Goal: Task Accomplishment & Management: Manage account settings

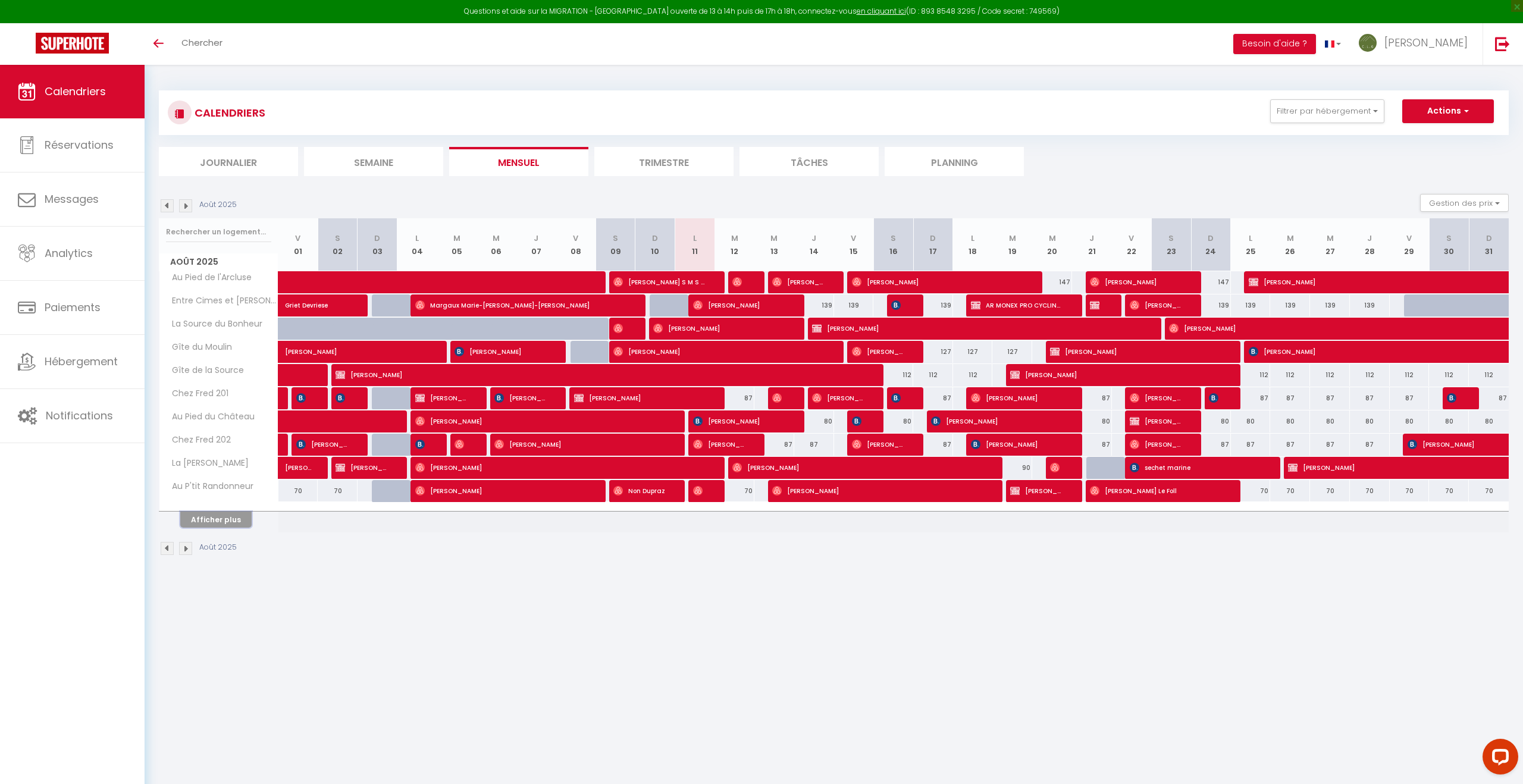
click at [206, 518] on button "Afficher plus" at bounding box center [215, 519] width 71 height 16
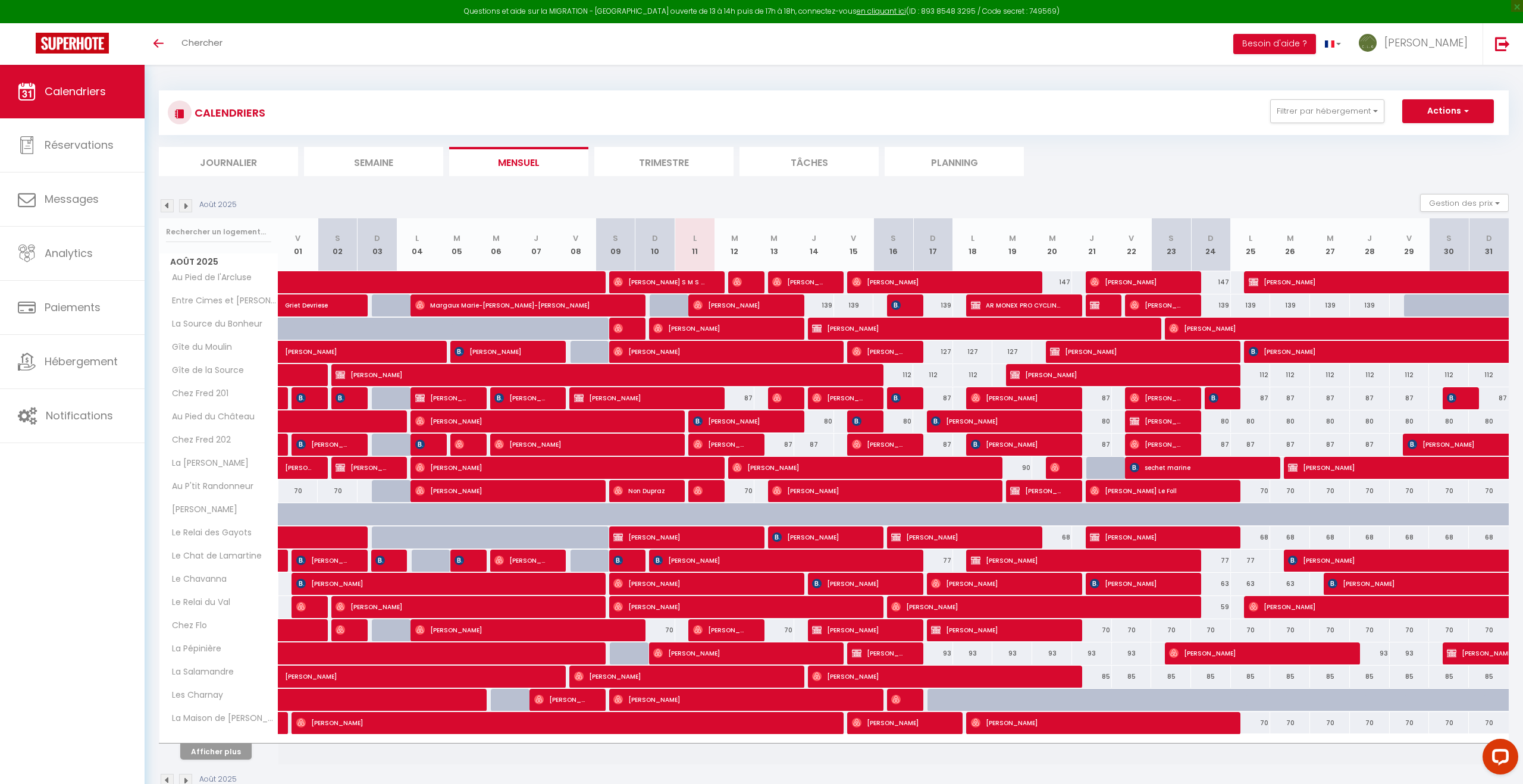
click at [185, 206] on img at bounding box center [186, 206] width 13 height 13
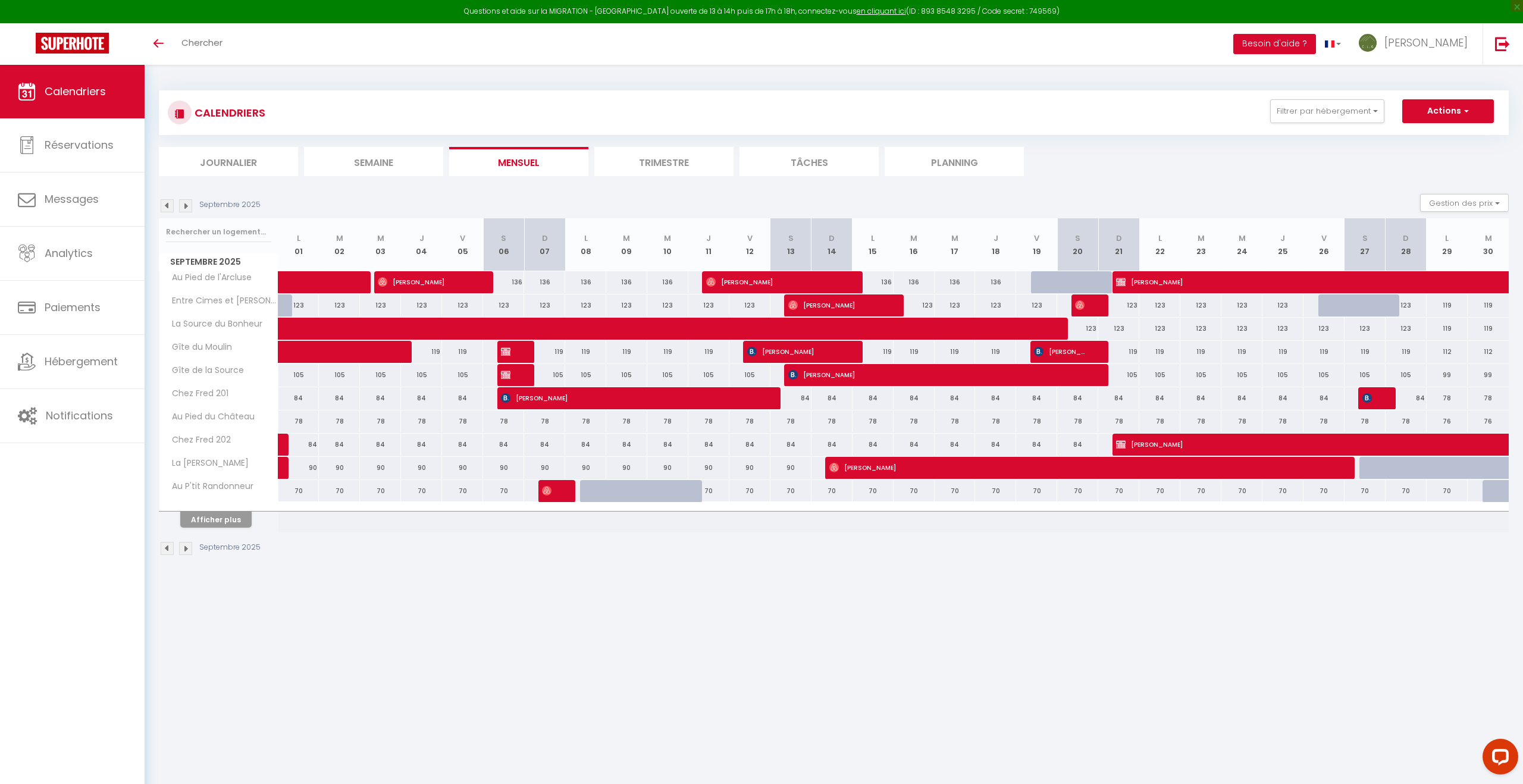
click at [222, 530] on th "Afficher plus" at bounding box center [219, 518] width 119 height 29
click at [226, 521] on button "Afficher plus" at bounding box center [215, 519] width 71 height 16
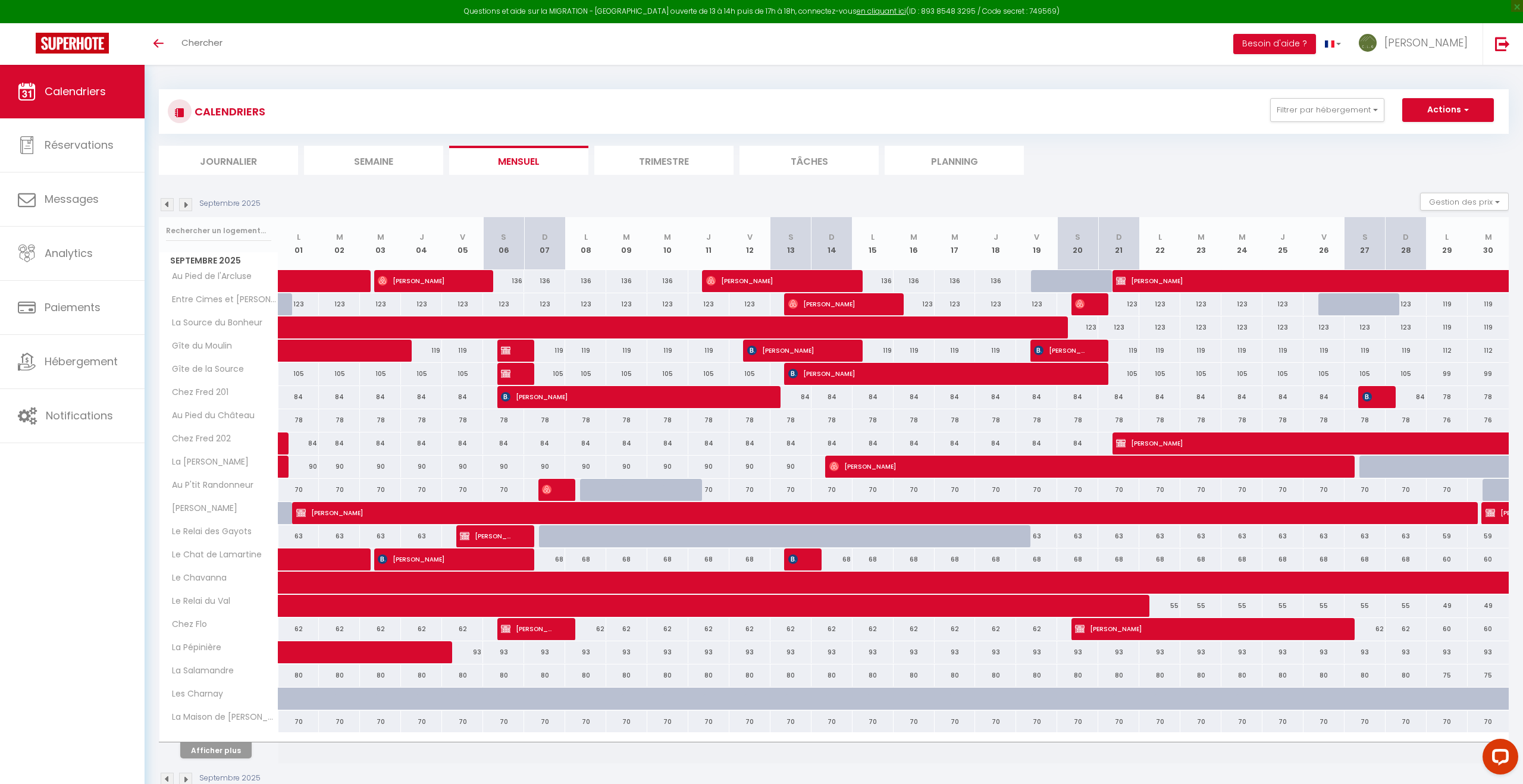
click at [464, 421] on div "78" at bounding box center [463, 420] width 41 height 22
type input "78"
type input "Ven 05 Septembre 2025"
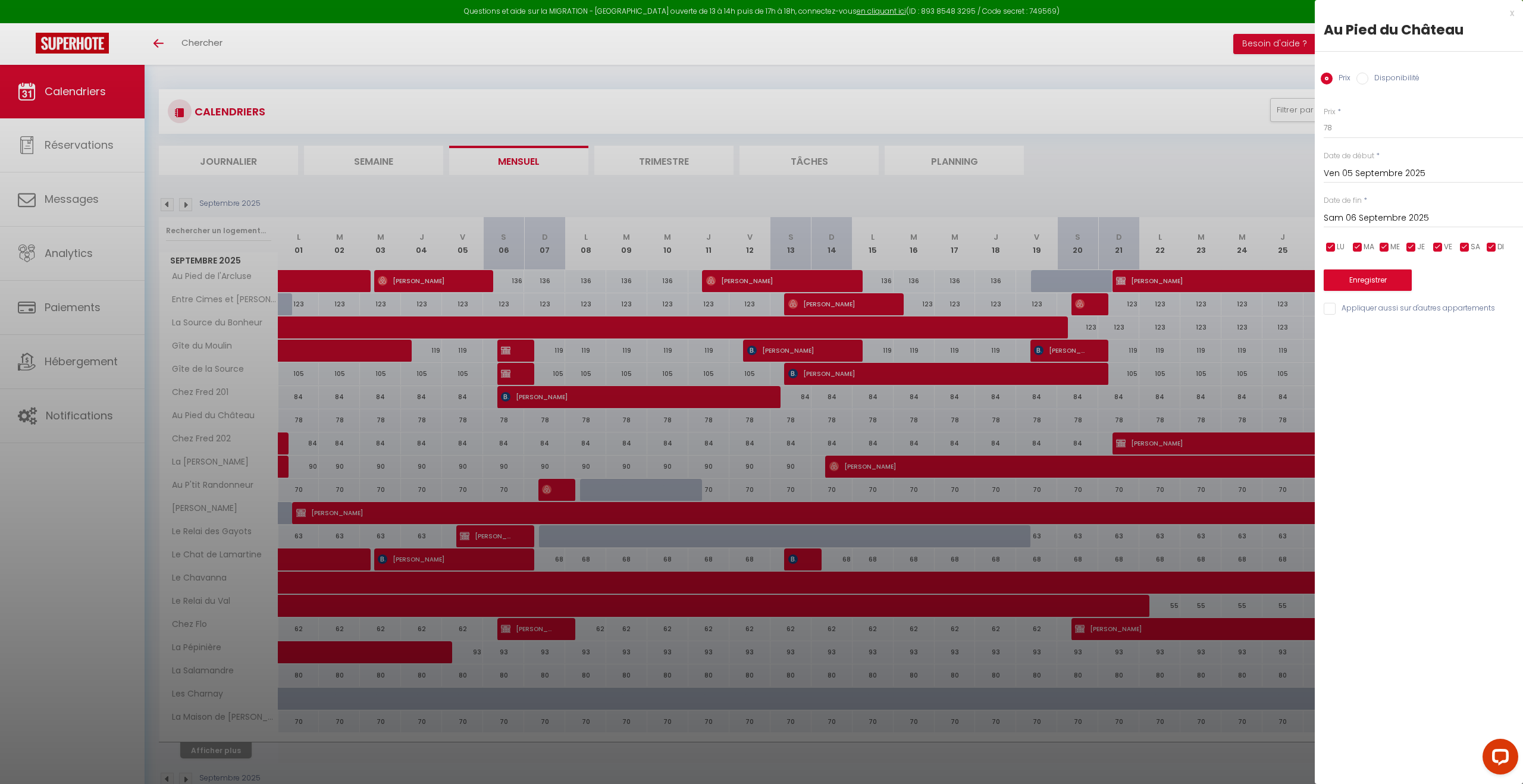
click at [1363, 215] on input "Sam 06 Septembre 2025" at bounding box center [1423, 218] width 199 height 15
click at [1467, 313] on span "12" at bounding box center [1464, 309] width 26 height 24
type input "Ven 12 Septembre 2025"
drag, startPoint x: 1362, startPoint y: 79, endPoint x: 1359, endPoint y: 90, distance: 11.4
click at [1362, 79] on input "Disponibilité" at bounding box center [1362, 78] width 12 height 12
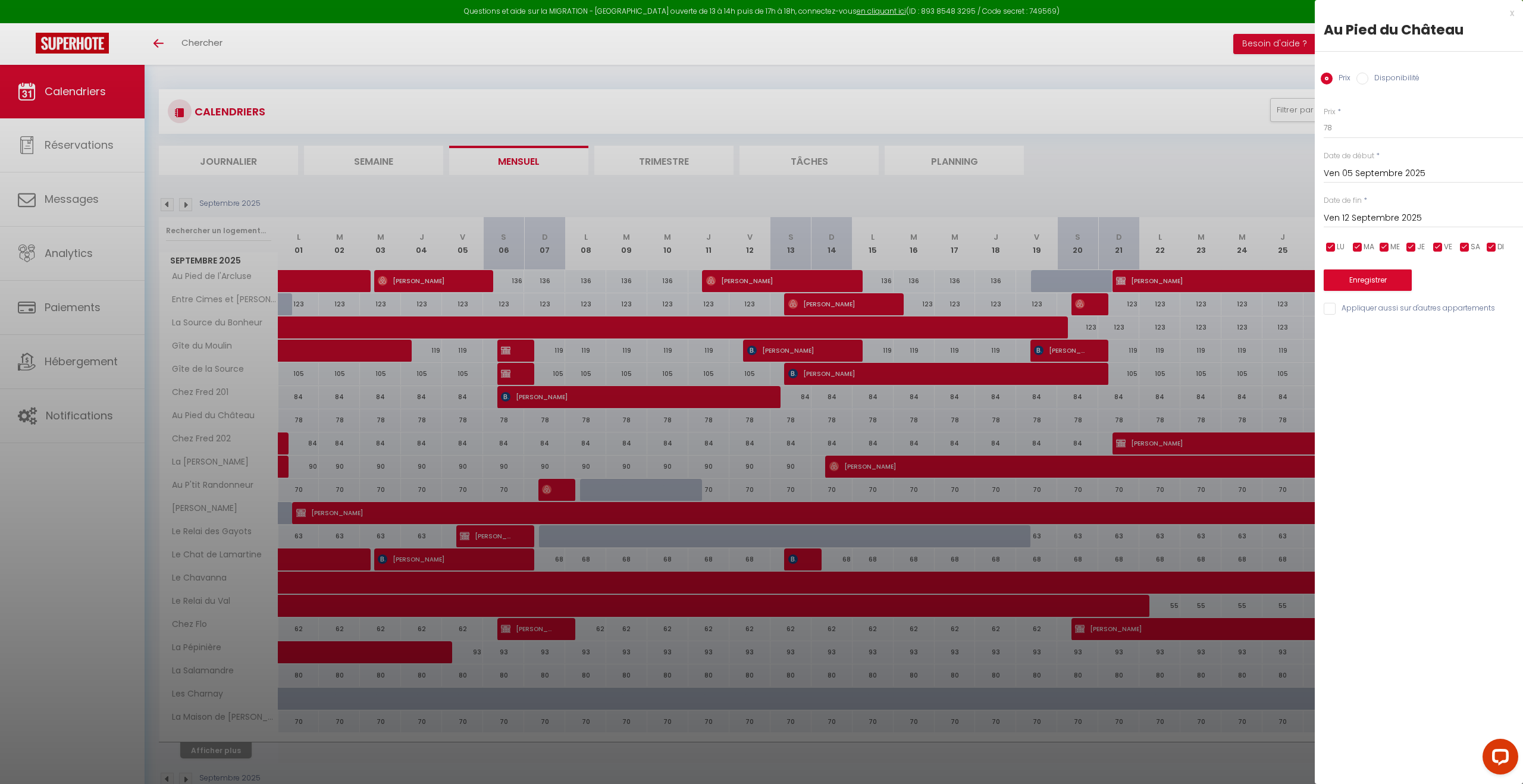
radio input "true"
radio input "false"
click at [1349, 128] on select "Disponible Indisponible" at bounding box center [1423, 128] width 199 height 22
select select "0"
click at [1344, 279] on button "Enregistrer" at bounding box center [1367, 281] width 88 height 21
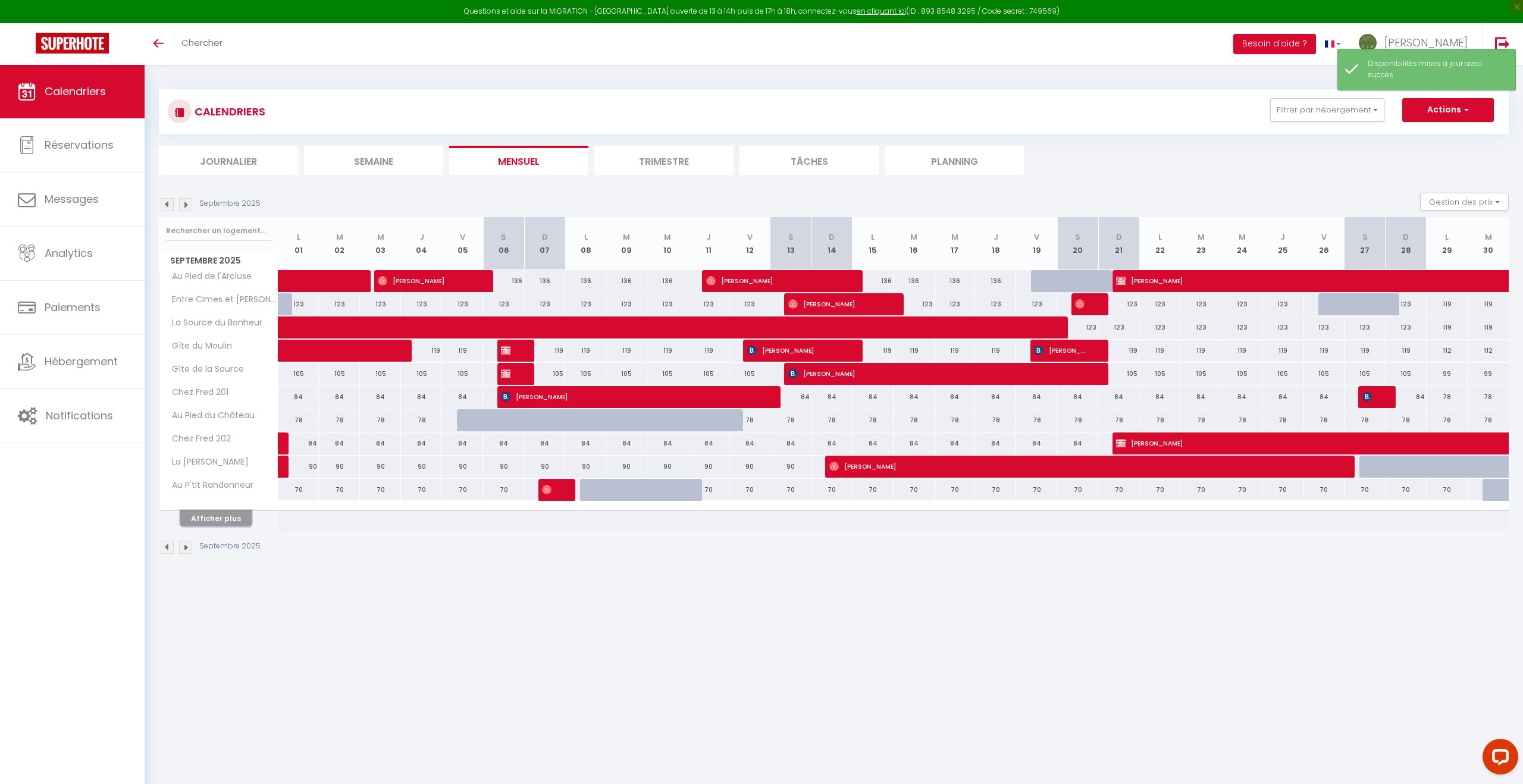
click at [233, 521] on button "Afficher plus" at bounding box center [215, 518] width 71 height 16
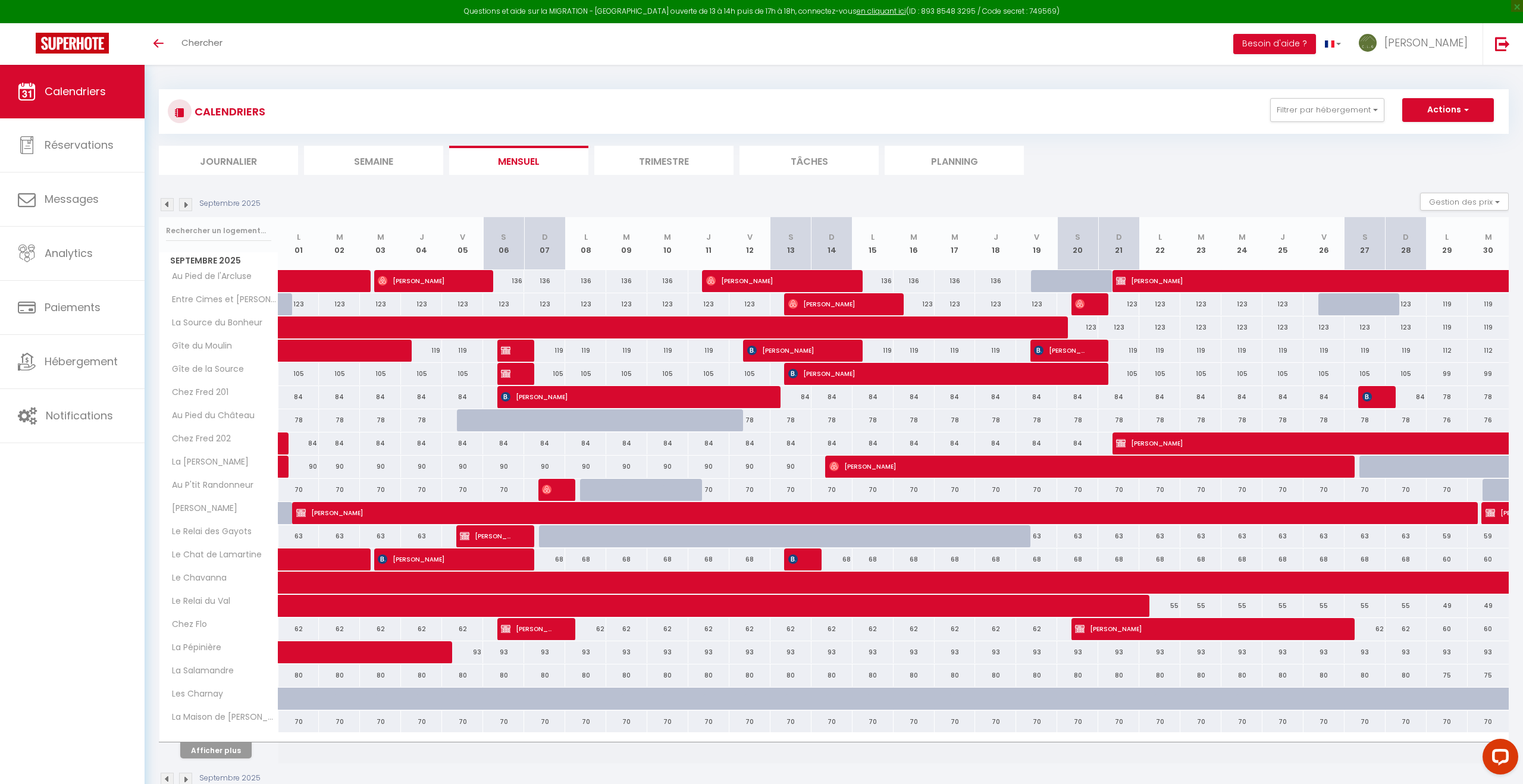
click at [170, 205] on img at bounding box center [167, 204] width 13 height 13
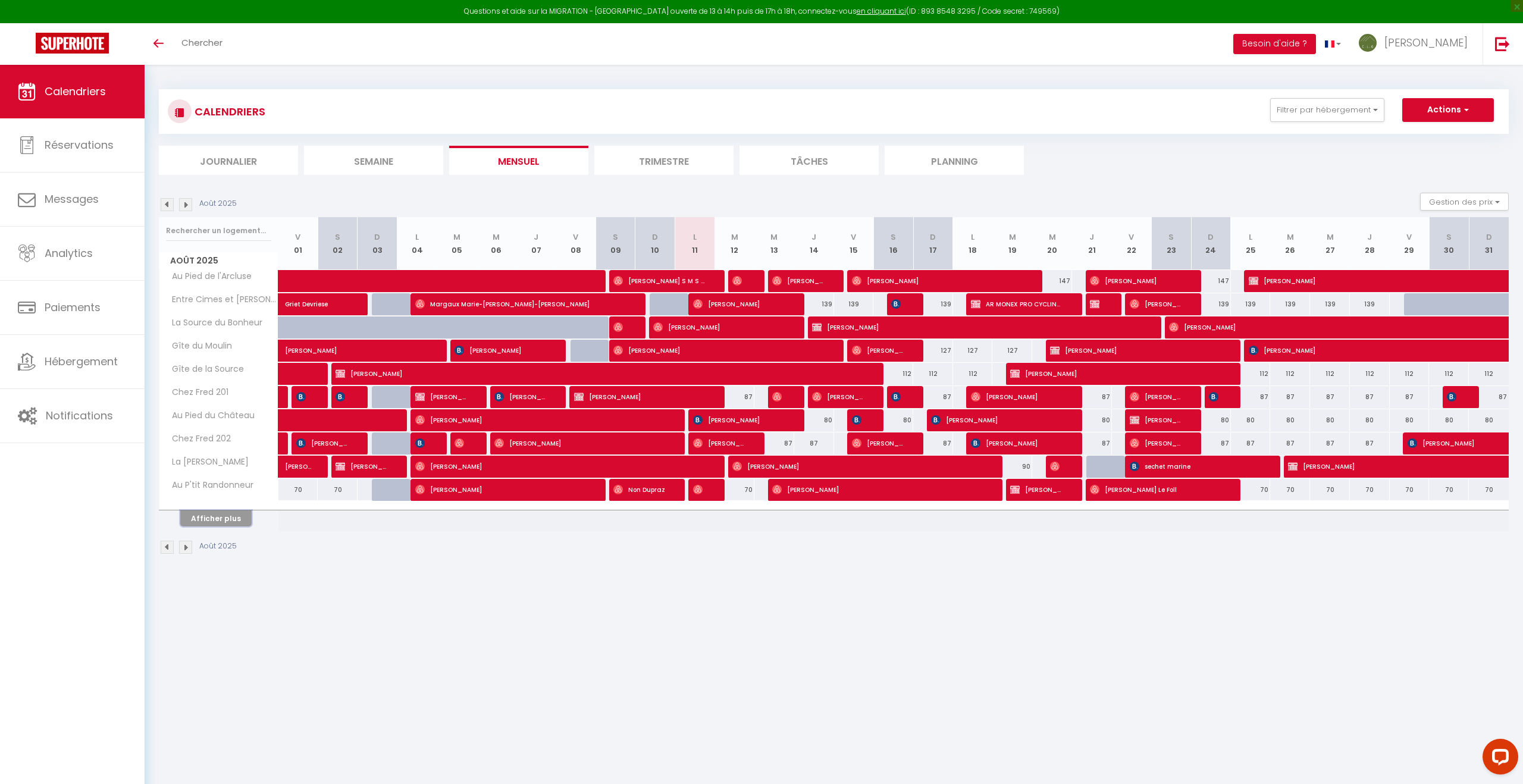
click at [237, 520] on button "Afficher plus" at bounding box center [215, 518] width 71 height 16
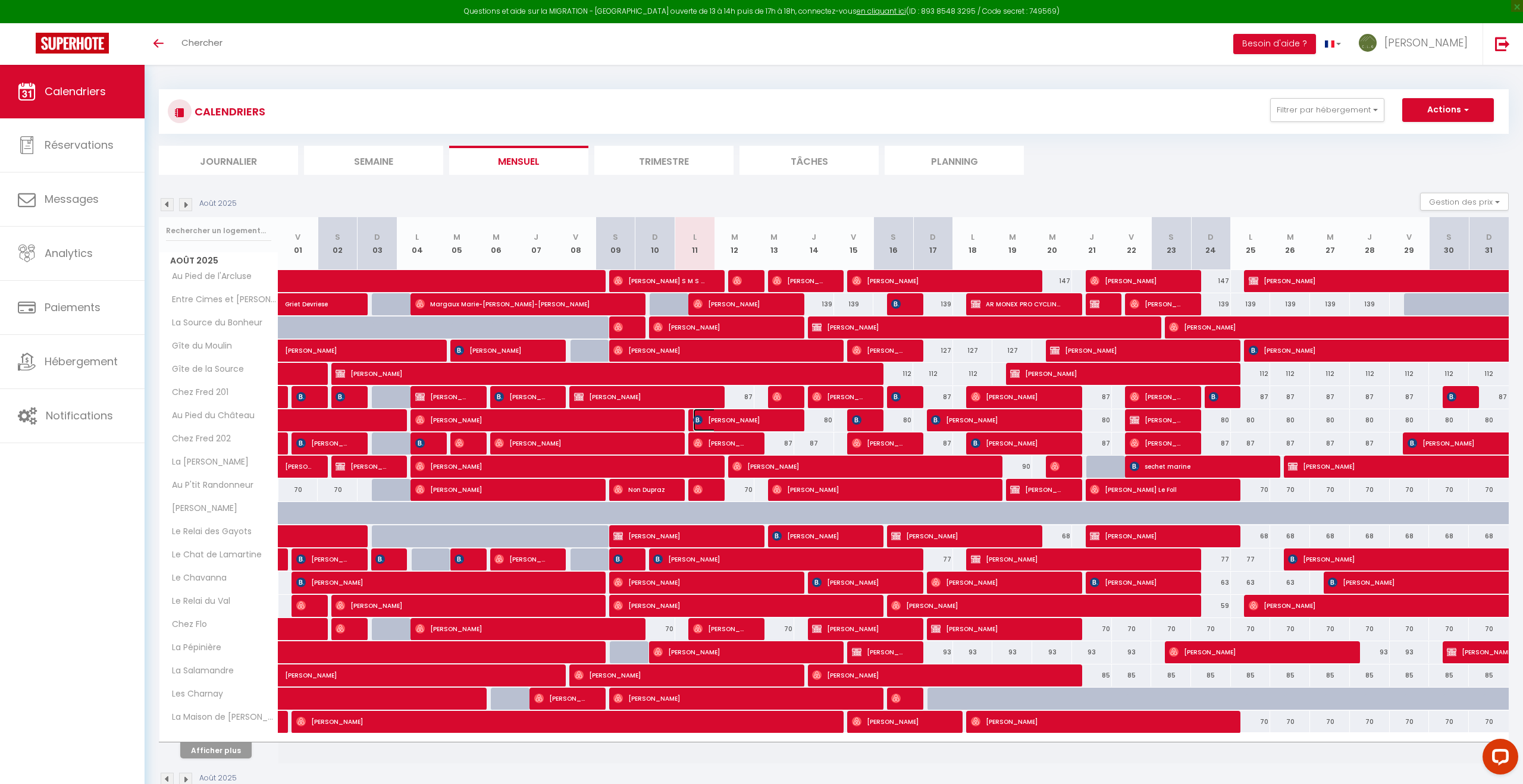
click at [747, 419] on span "[PERSON_NAME]" at bounding box center [739, 420] width 93 height 22
select select "OK"
select select "1"
select select "0"
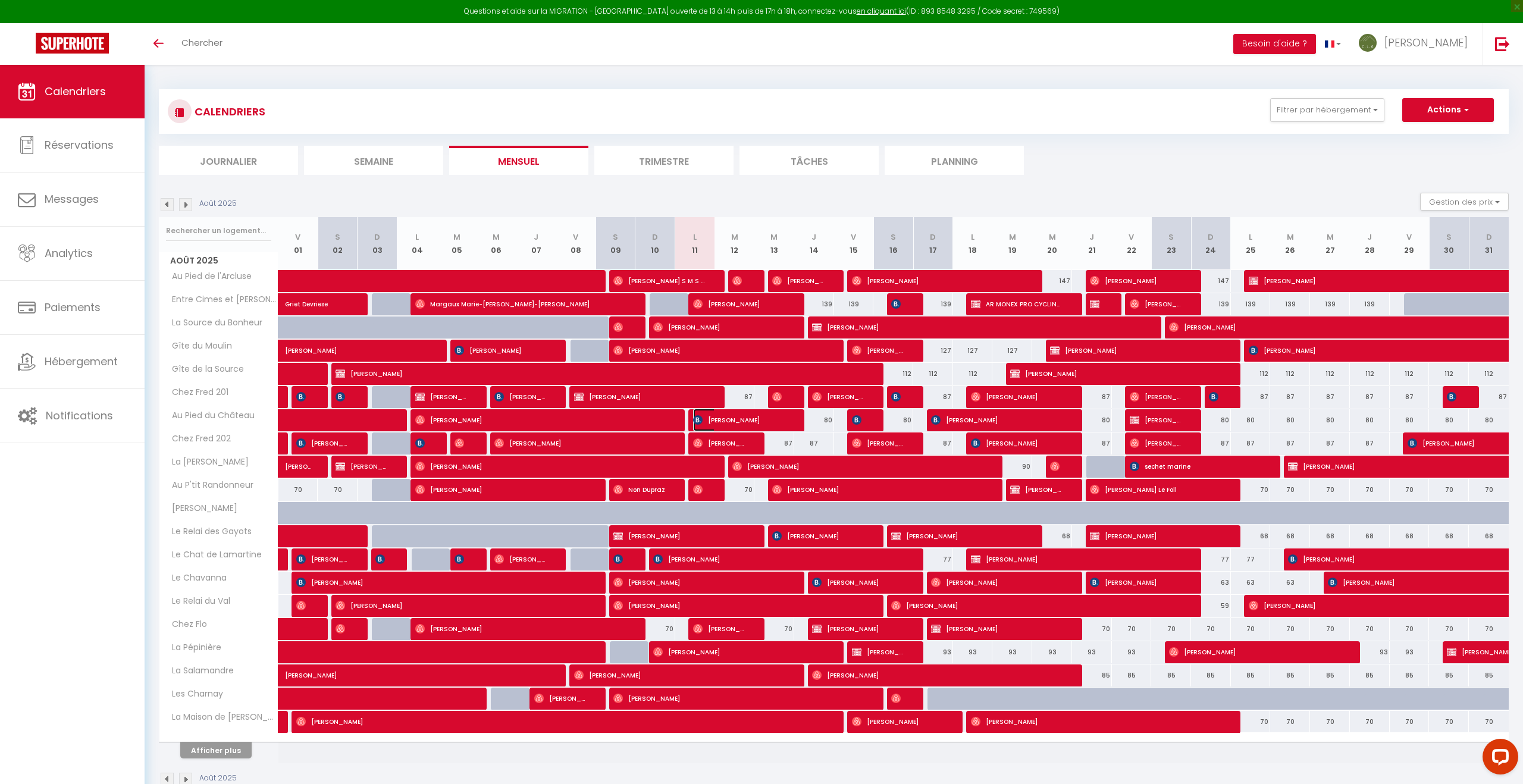
select select "1"
select select
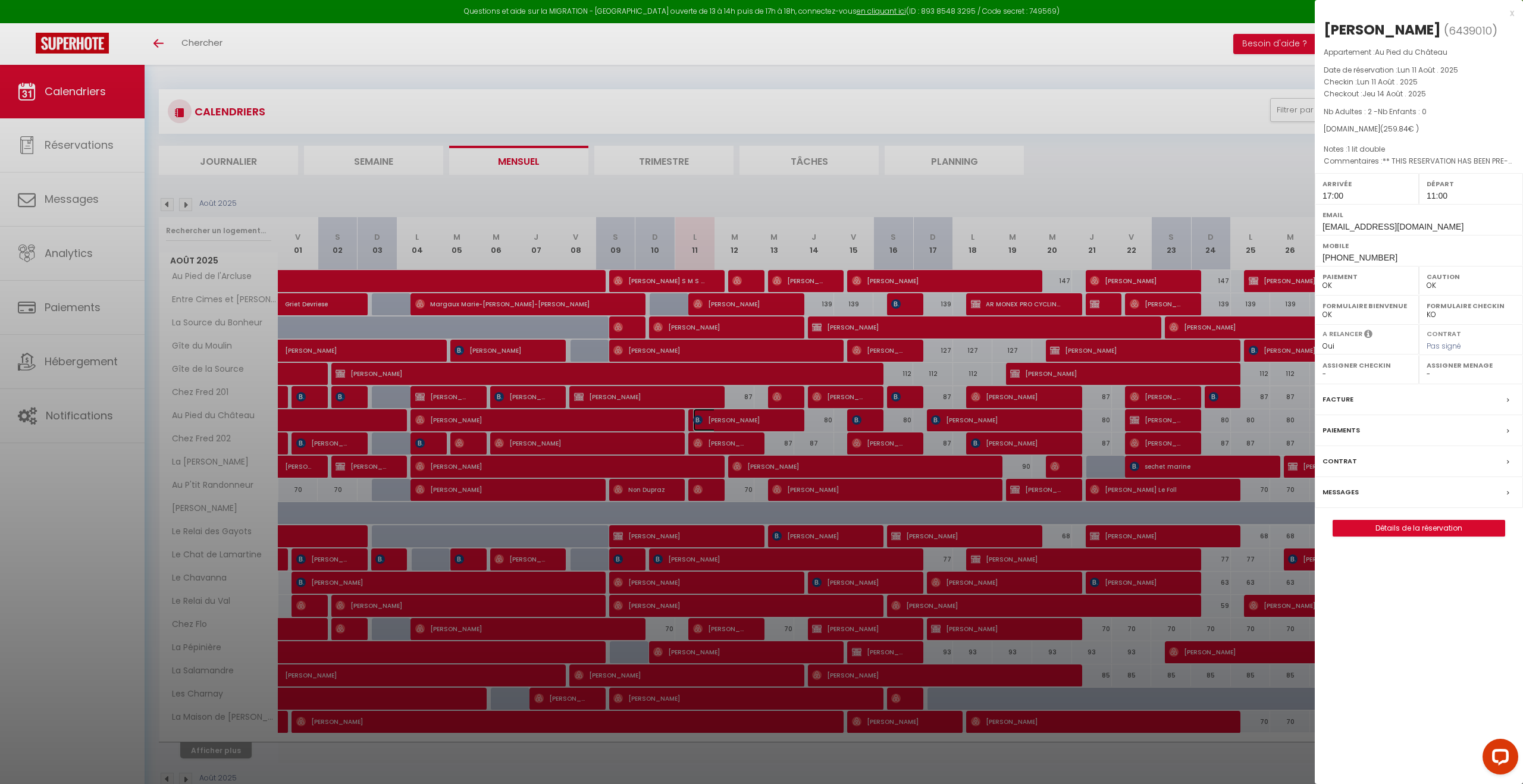
select select "31287"
click at [1069, 182] on div at bounding box center [761, 392] width 1523 height 784
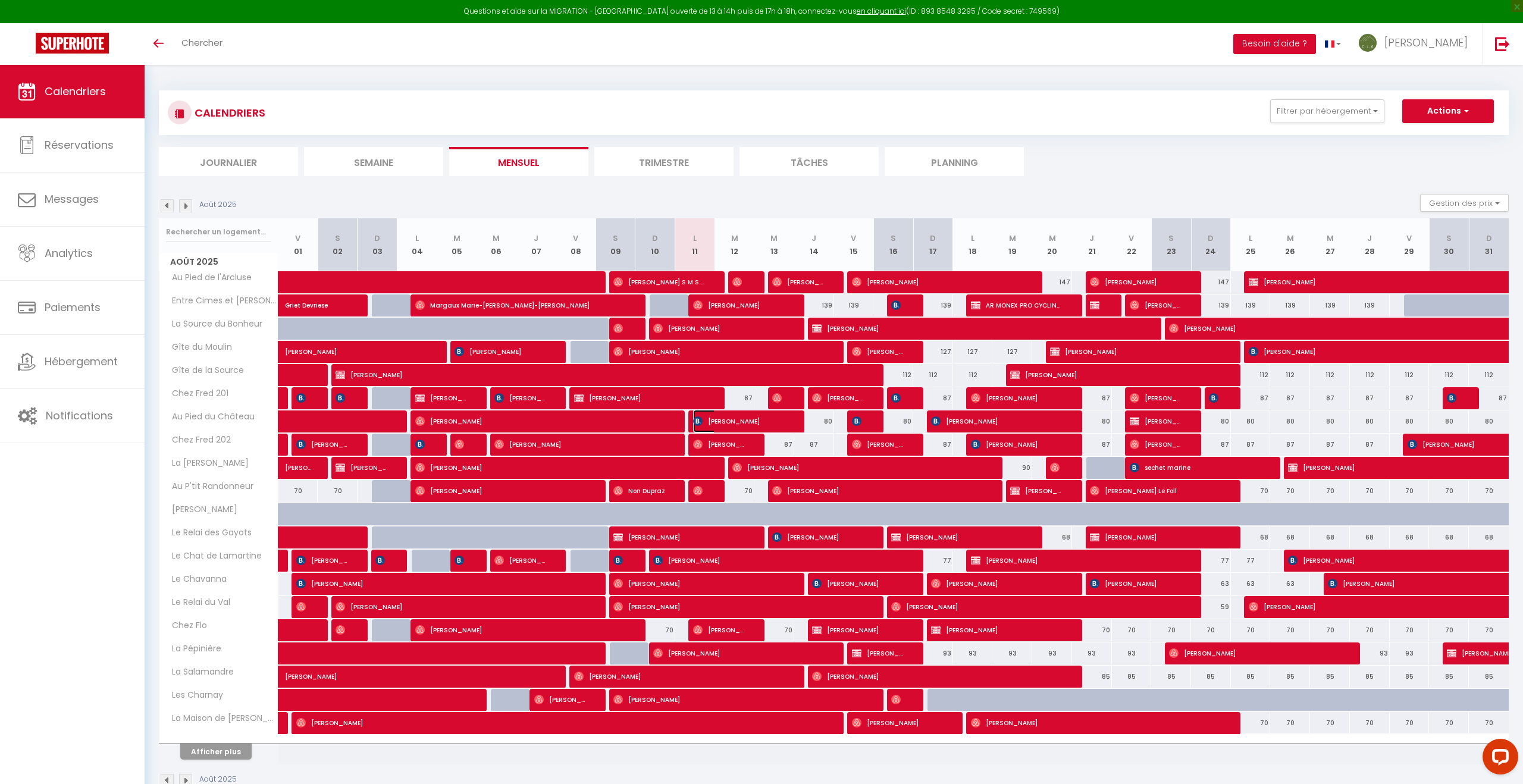
click at [762, 421] on span "[PERSON_NAME]" at bounding box center [739, 421] width 93 height 22
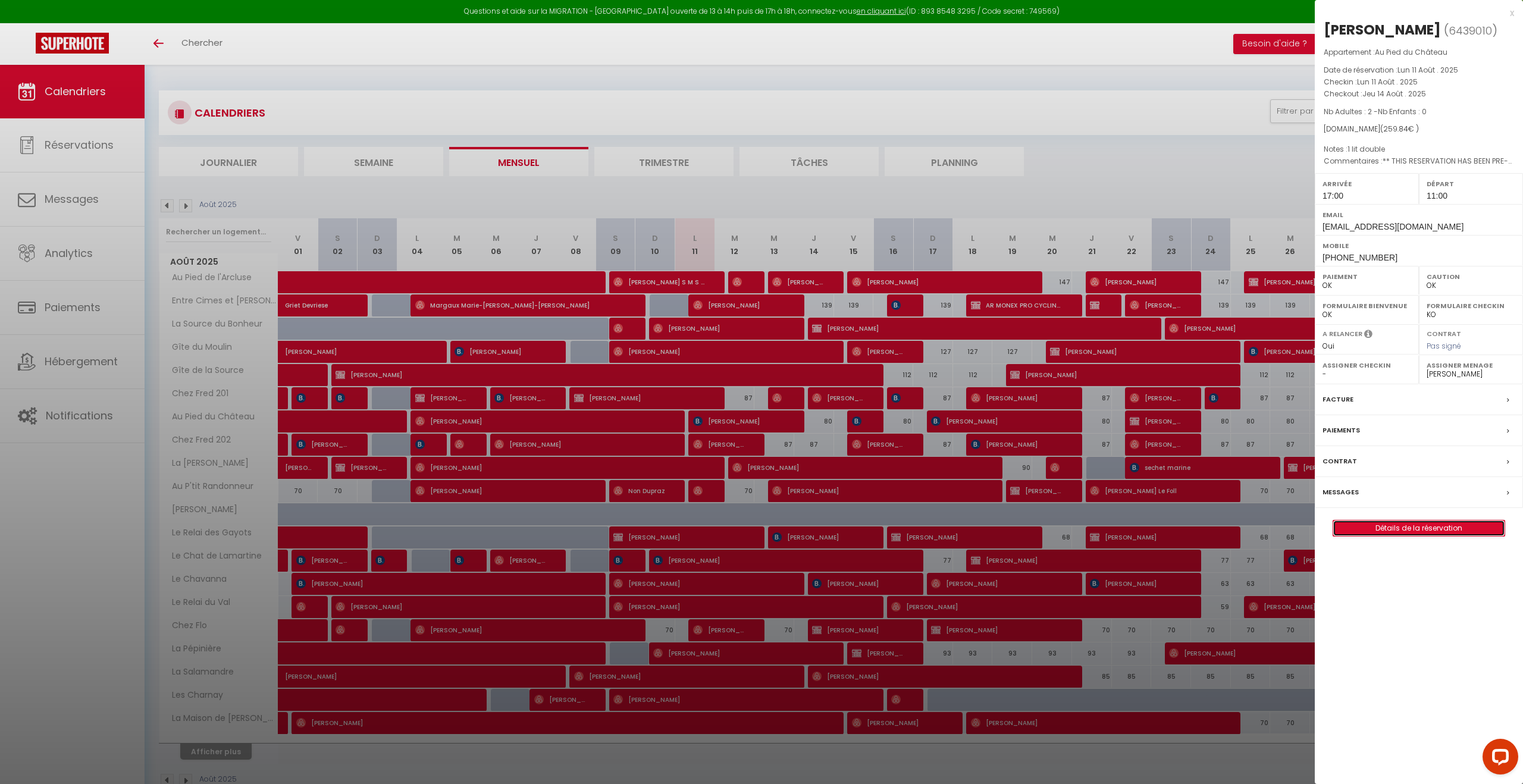
click at [1431, 525] on link "Détails de la réservation" at bounding box center [1419, 528] width 171 height 15
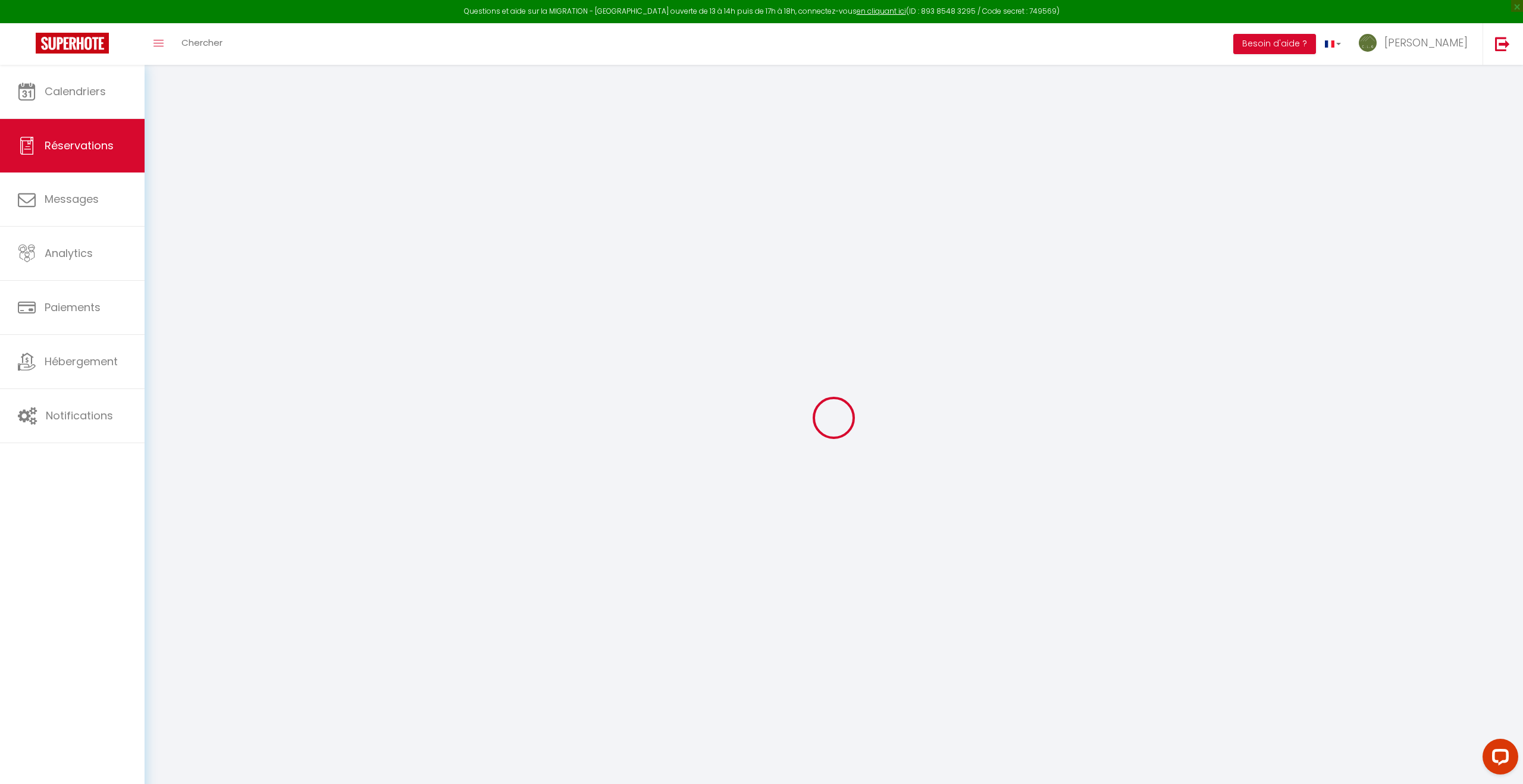
type input "[PERSON_NAME]"
type input "Mareschal"
type input "[EMAIL_ADDRESS][DOMAIN_NAME]"
type input "[PHONE_NUMBER]"
select select "FR"
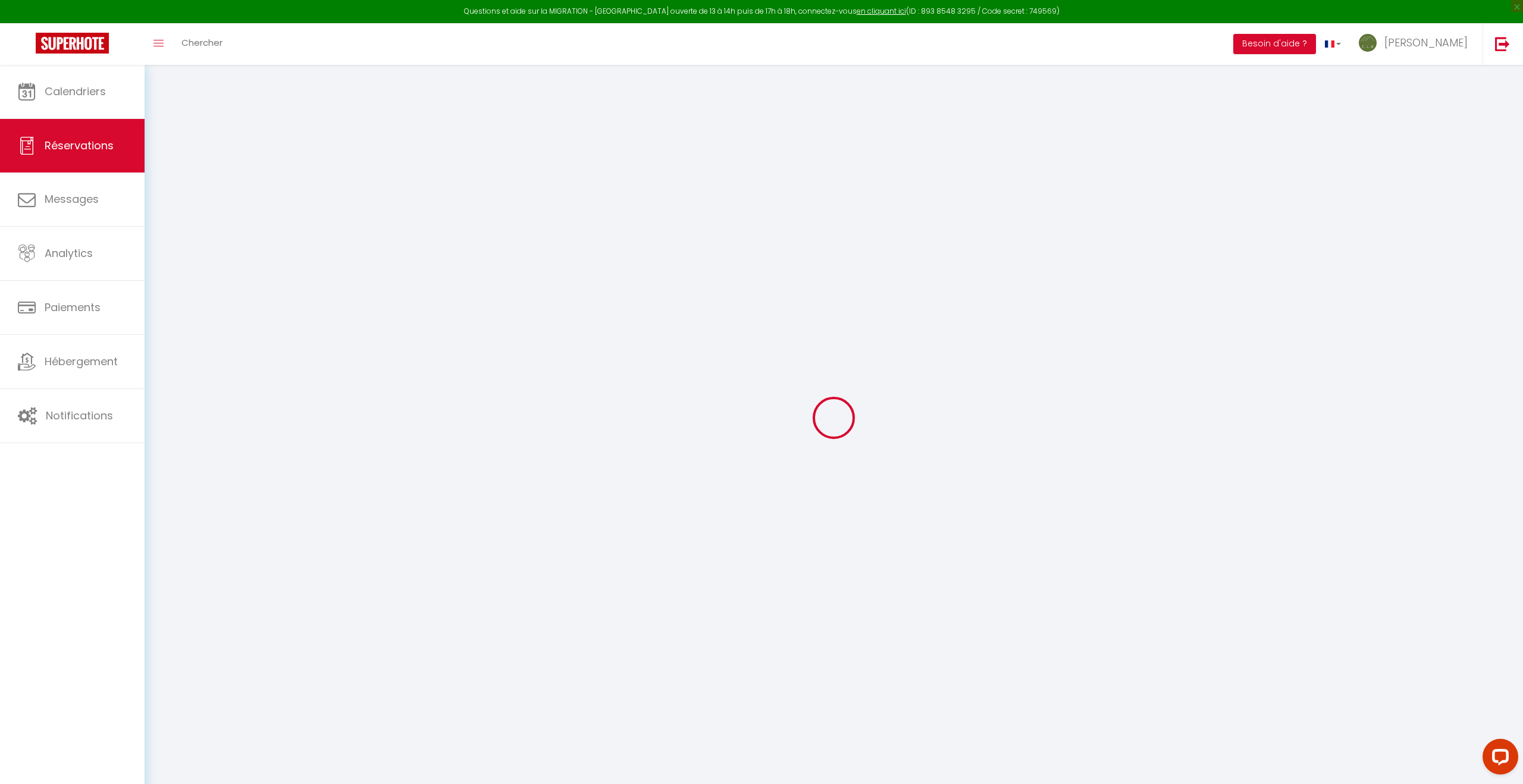
type input "15"
type input "37.53"
type input "3.64"
select select "33784"
select select "1"
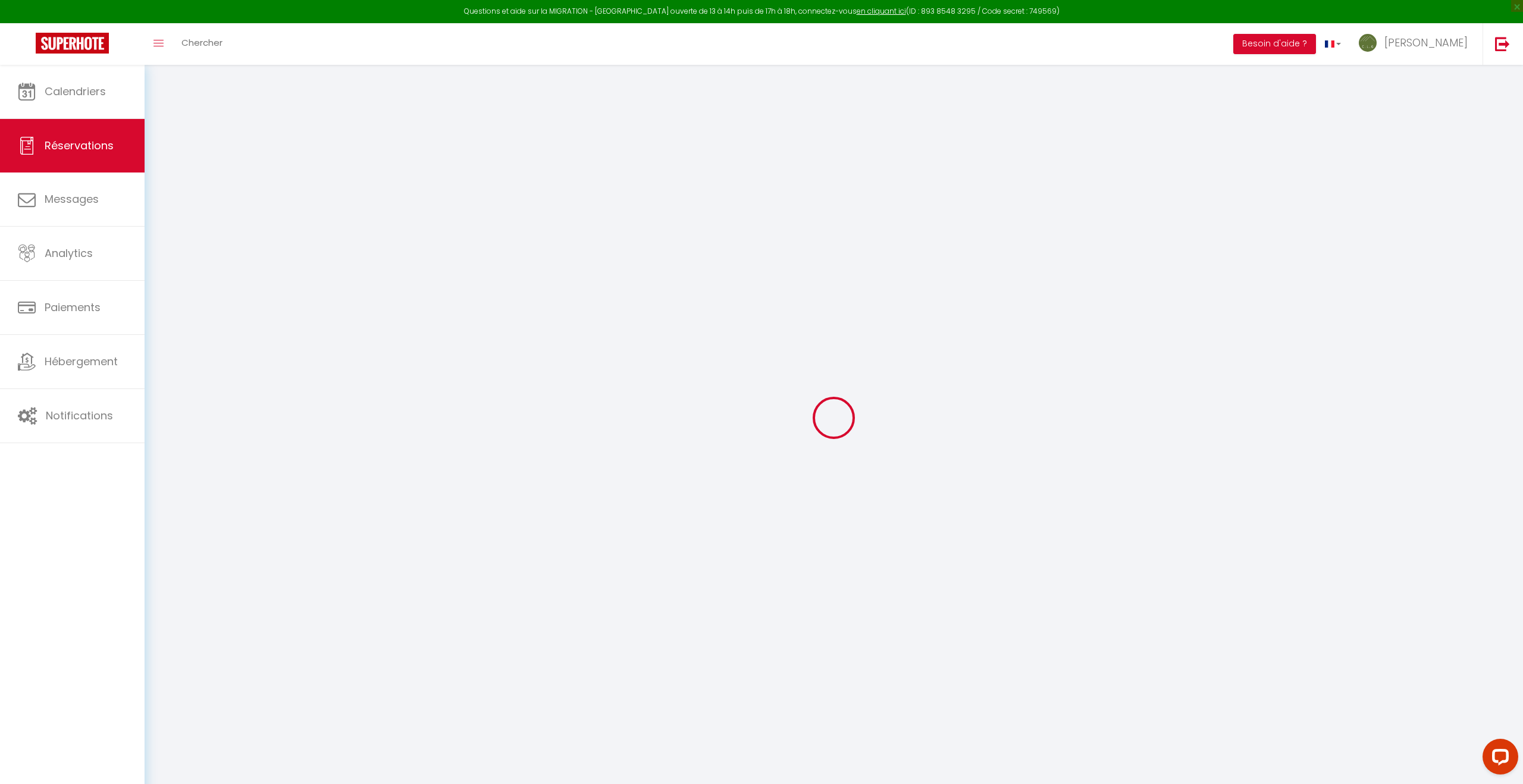
select select
type input "2"
select select "12"
select select "15"
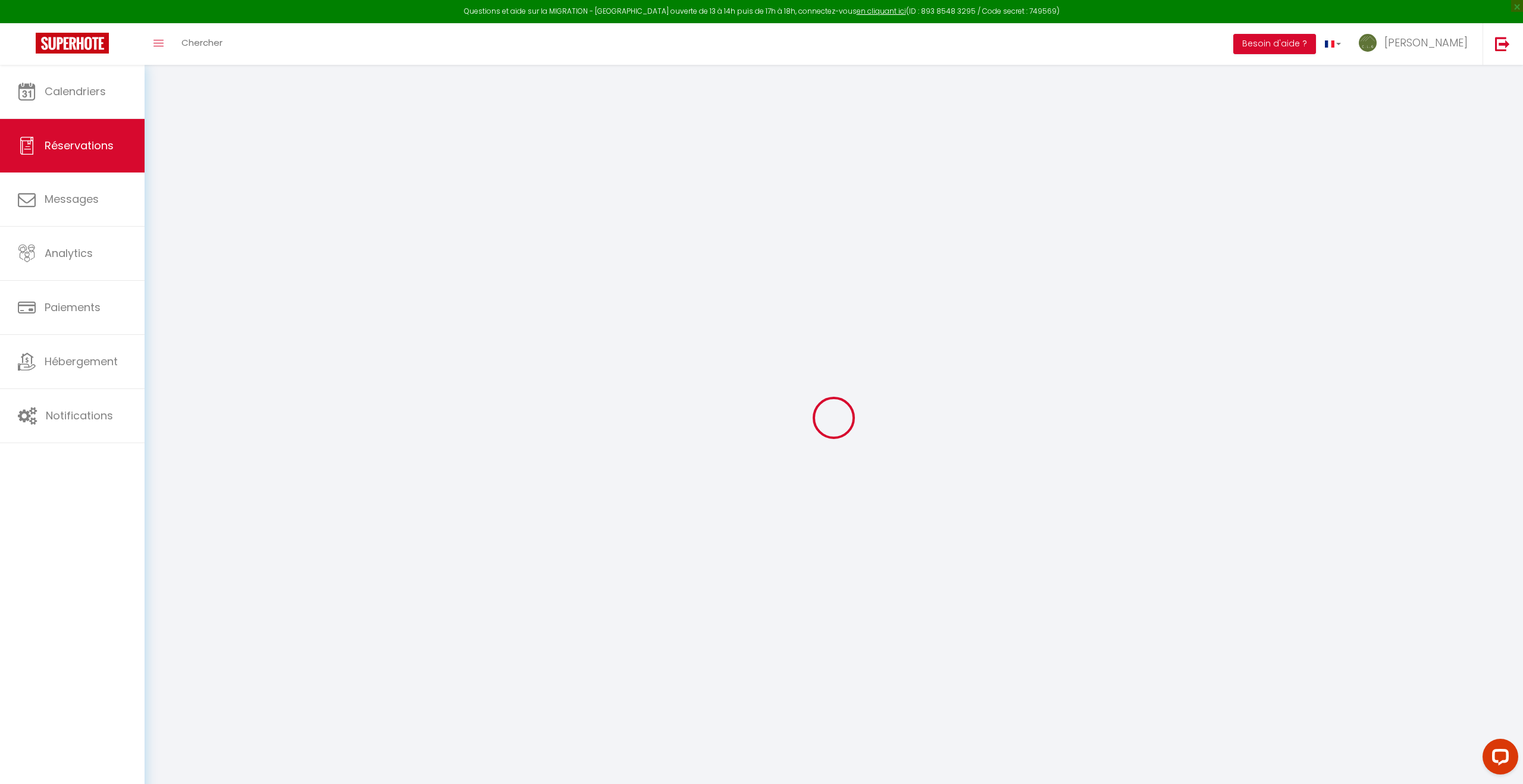
type input "175.2"
checkbox input "false"
type input "0"
select select "2"
type input "65"
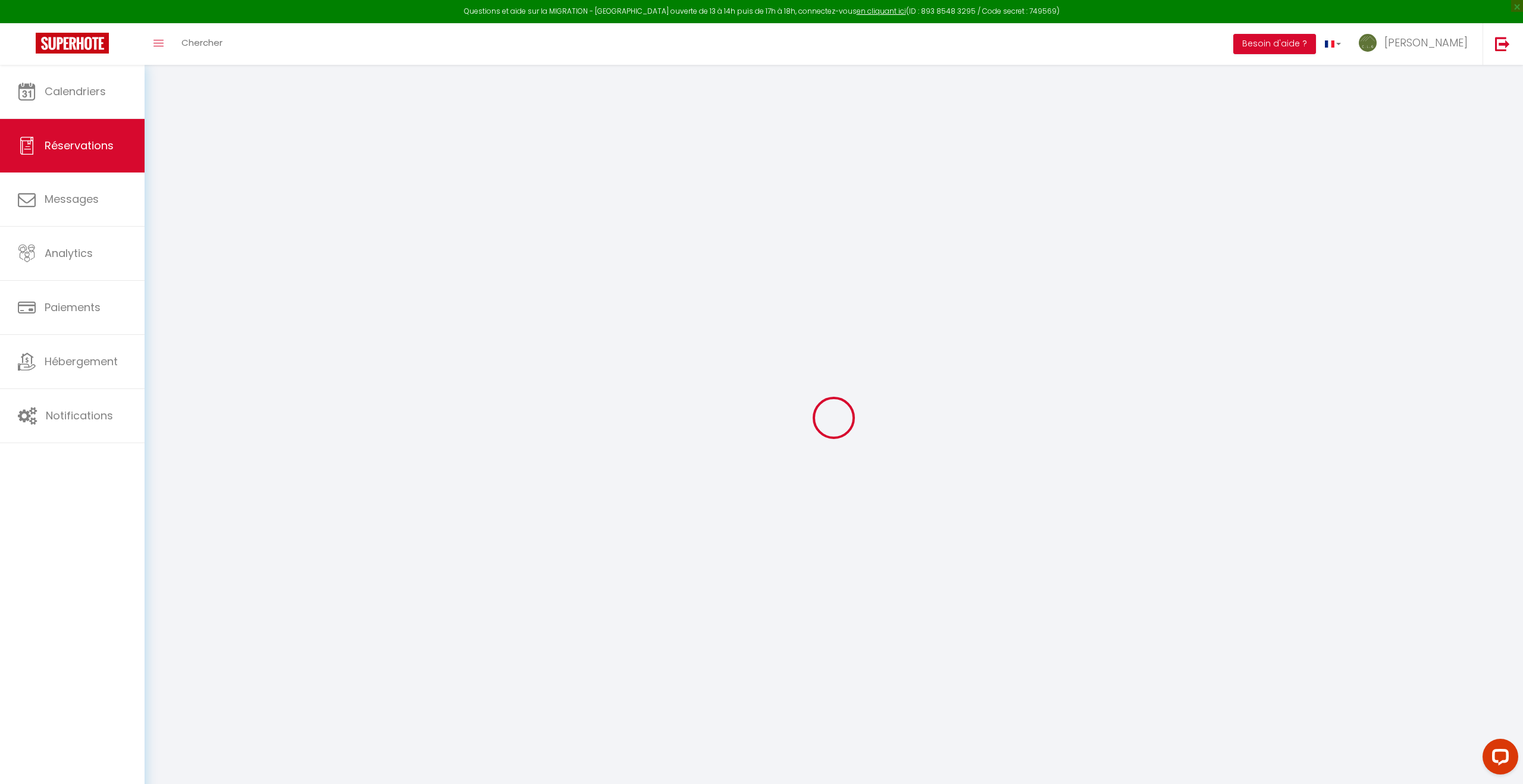
type input "15"
type input "0"
select select
checkbox input "false"
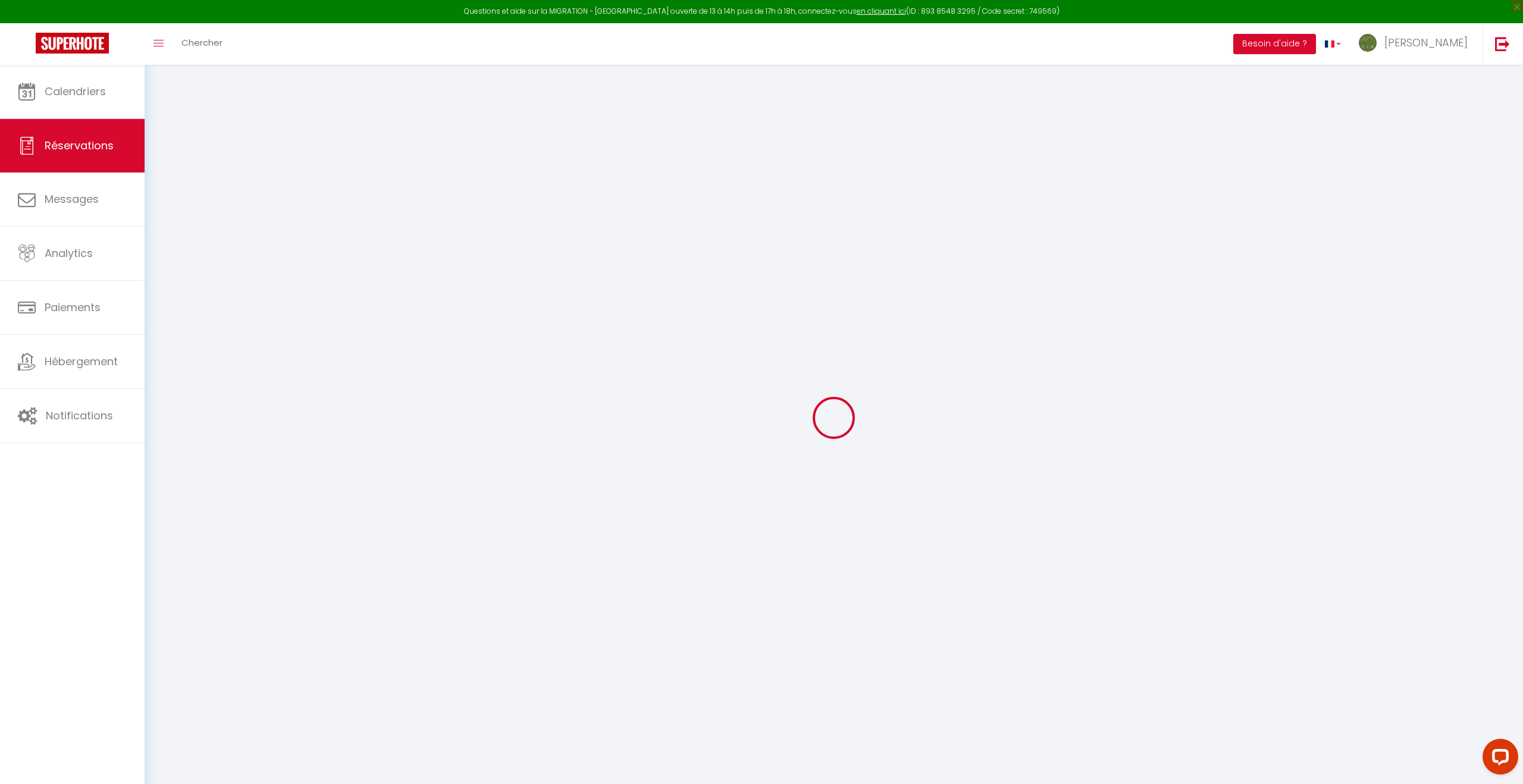
select index
select select
checkbox input "false"
select index
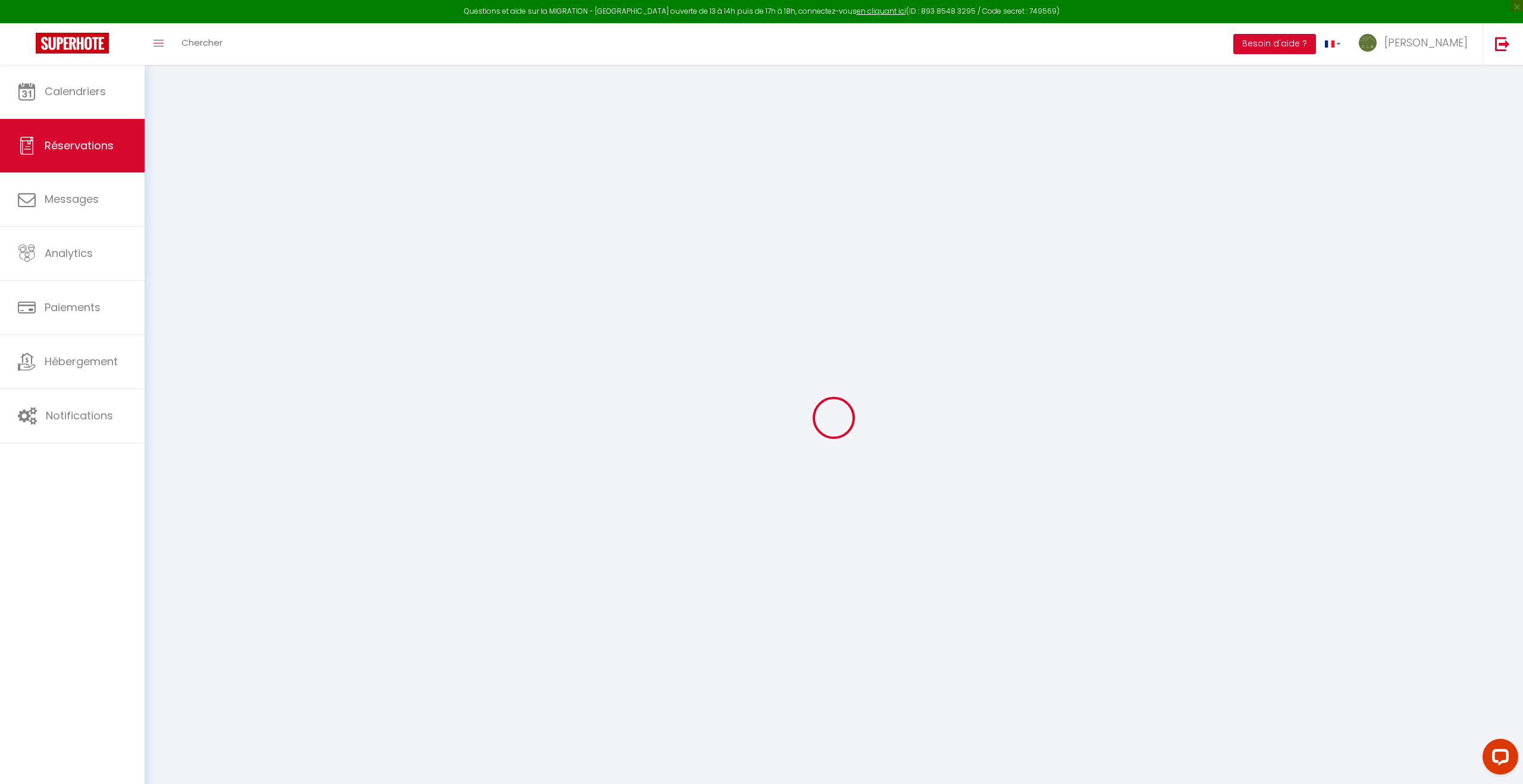
select select
checkbox input "false"
select index
type particuliers\?1 "** THIS RESERVATION HAS BEEN PRE-PAID ** BOOKING NOTE : Payment charge is EUR 3…"
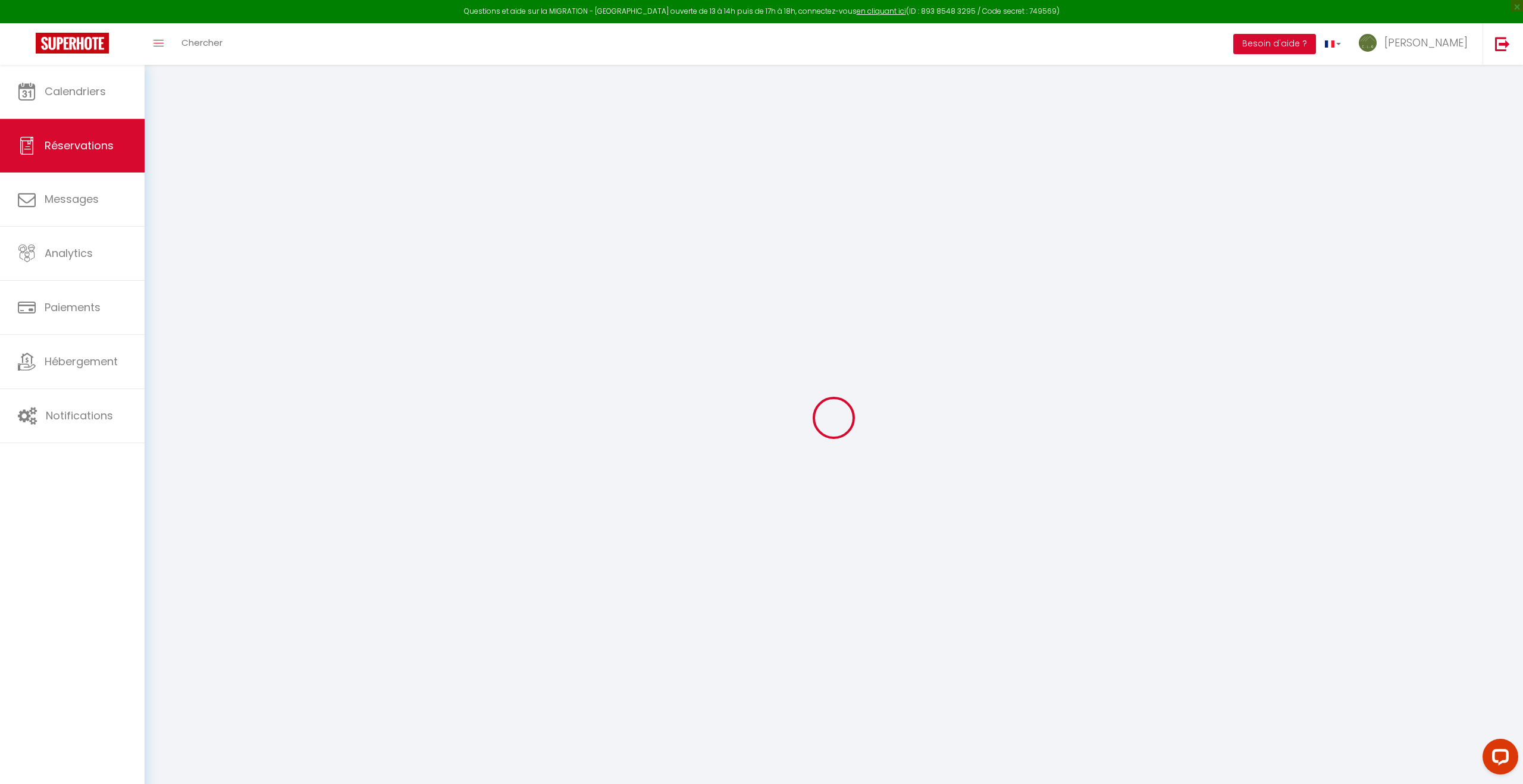
select select
checkbox input "false"
select index
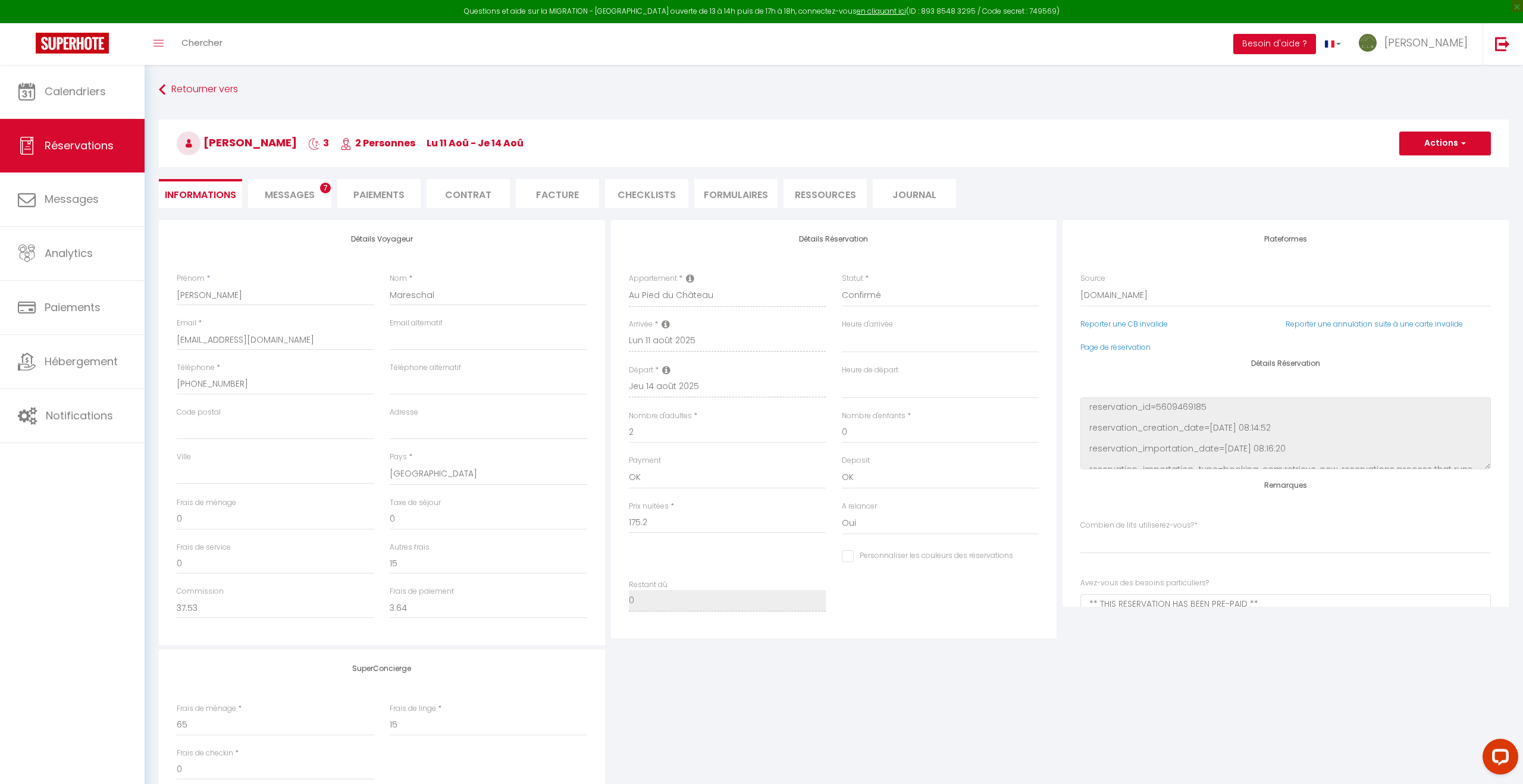
type input "60"
type input "9.64"
select select
checkbox input "false"
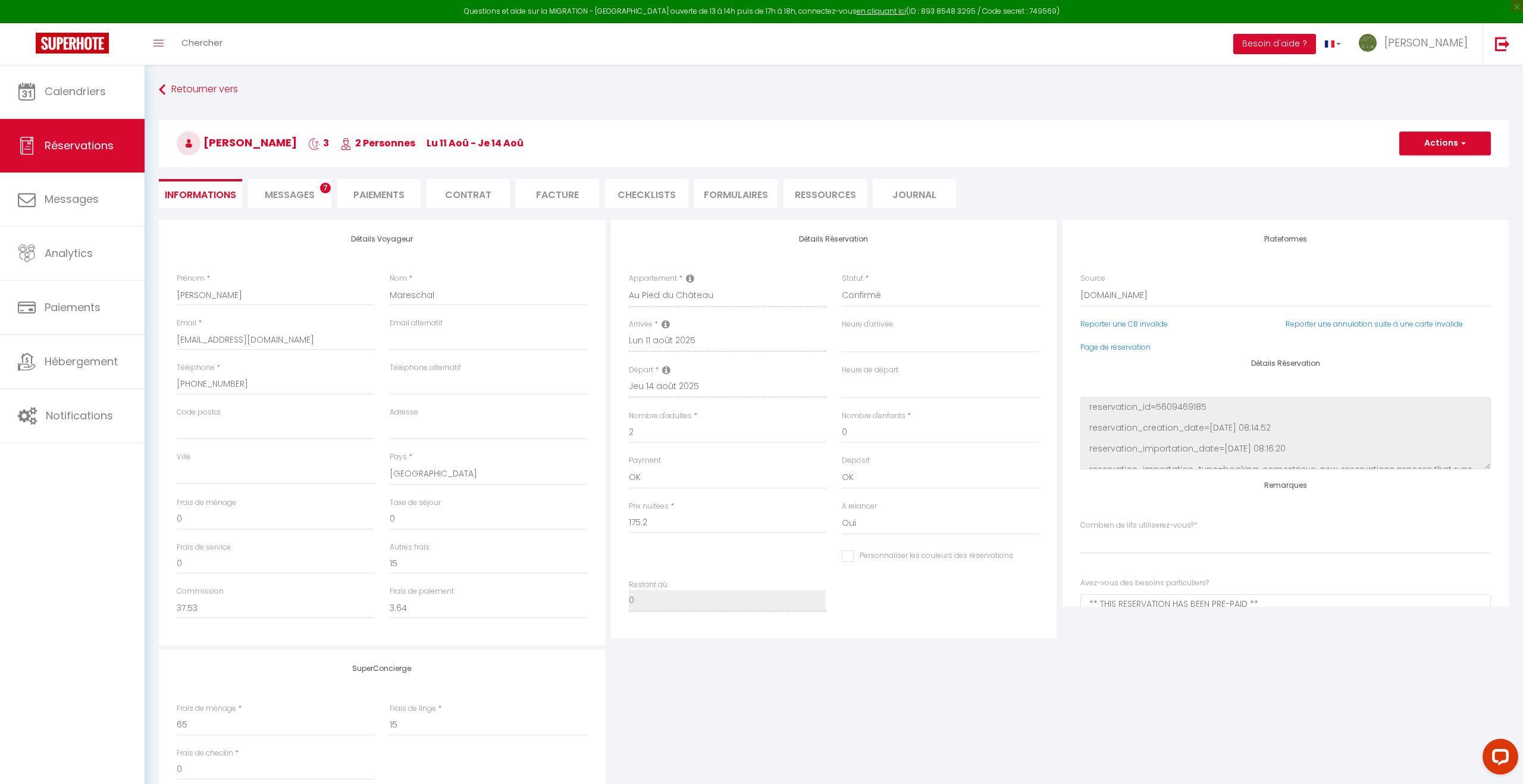
select index
checkbox input "false"
select index
select select "17:00"
select select "11:00"
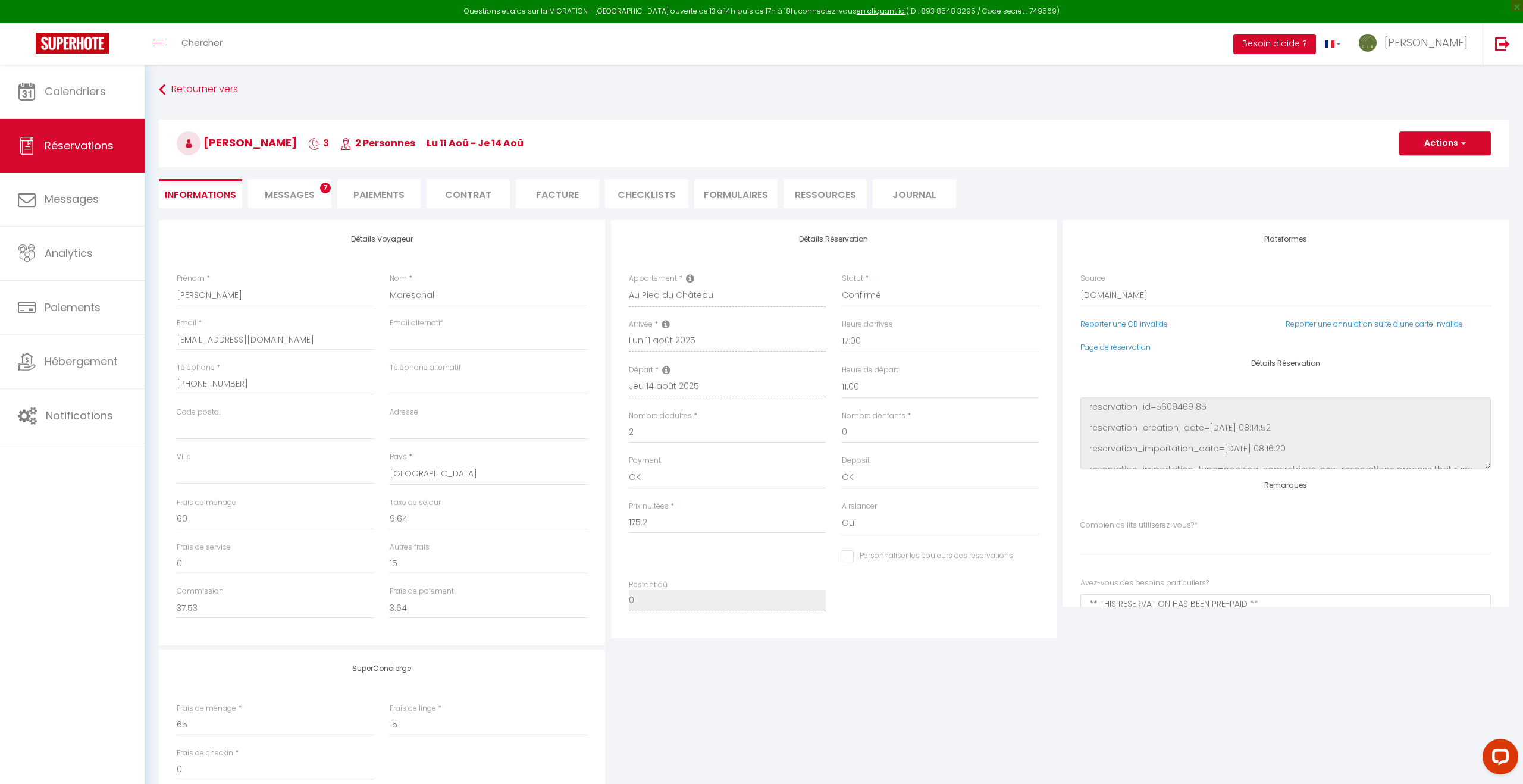
scroll to position [1, 0]
click at [304, 188] on span "Messages" at bounding box center [290, 194] width 50 height 13
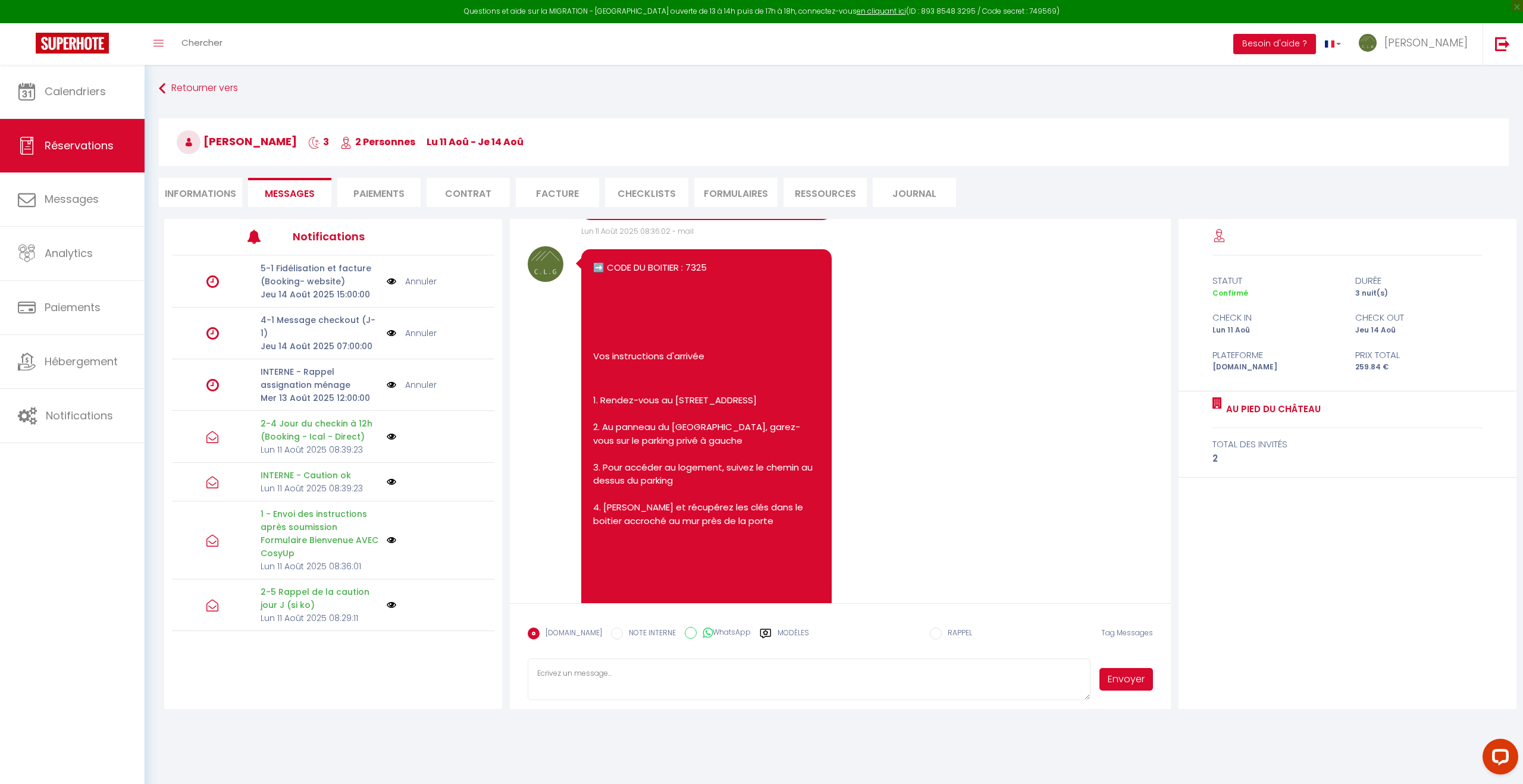
scroll to position [2777, 0]
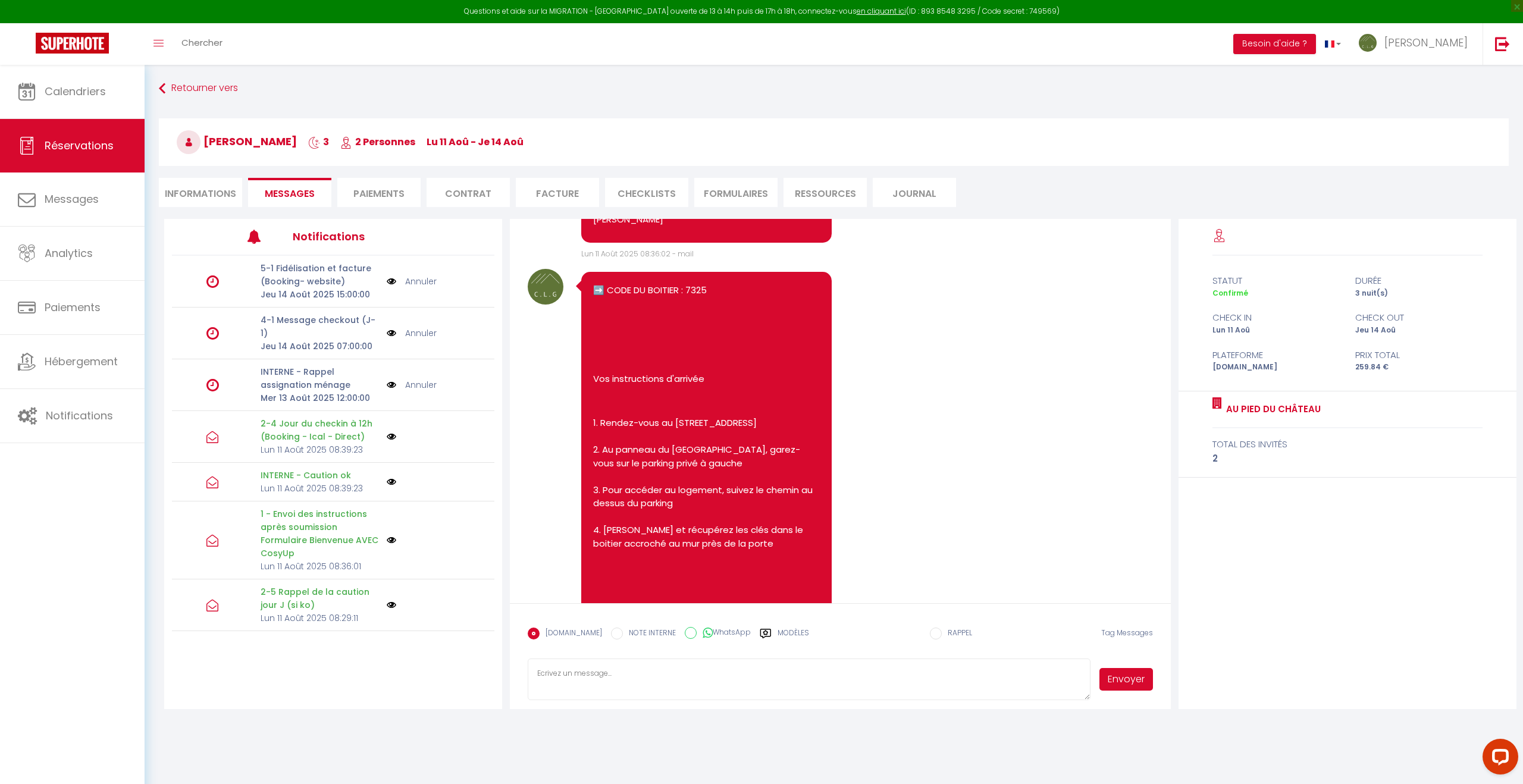
click at [200, 196] on li "Informations" at bounding box center [201, 193] width 83 height 29
select index
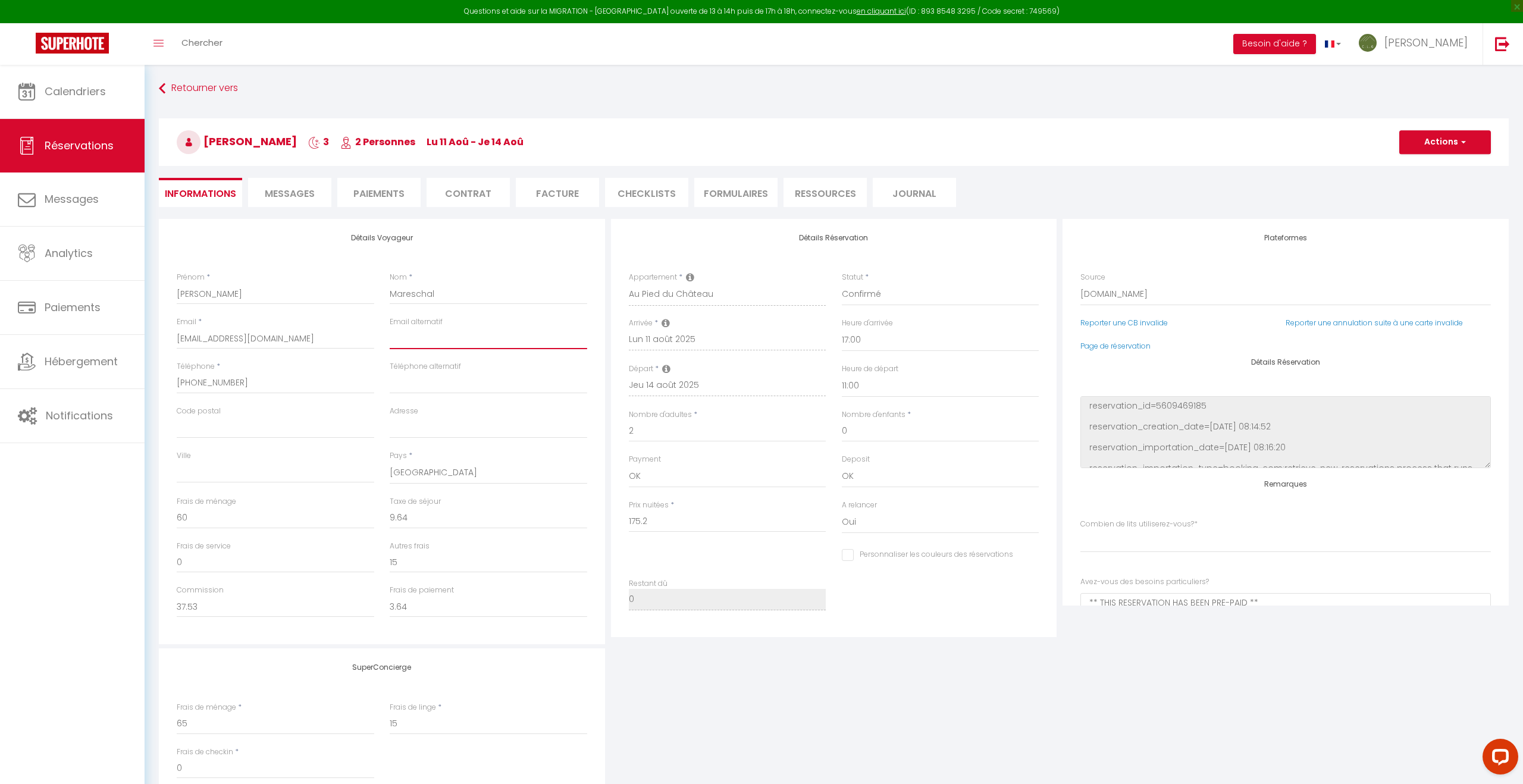
scroll to position [2, 0]
paste input "[EMAIL_ADDRESS][DOMAIN_NAME]"
type input "[EMAIL_ADDRESS][DOMAIN_NAME]"
select index
checkbox input "false"
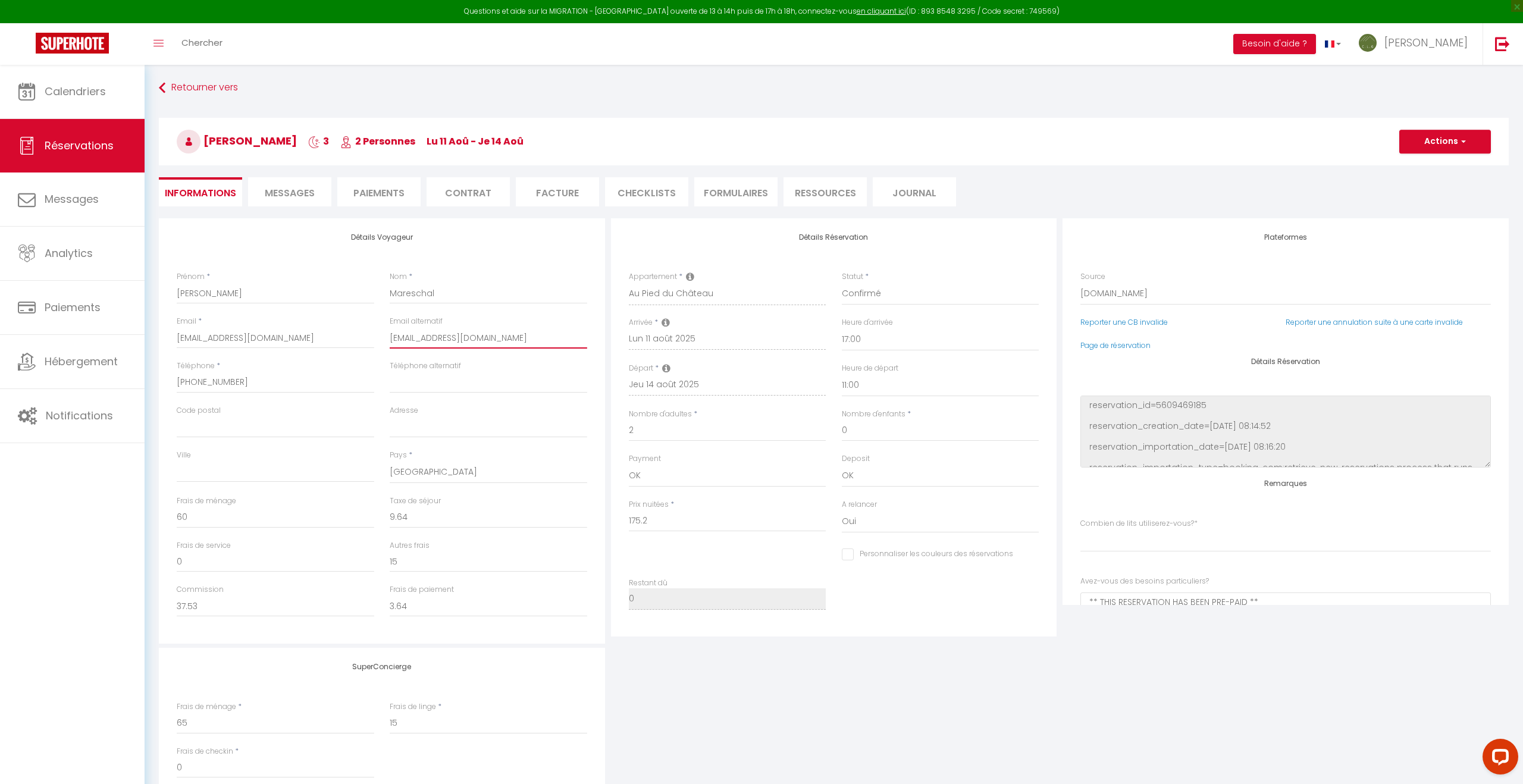
type input "[EMAIL_ADDRESS][DOMAIN_NAME]"
click at [1447, 140] on button "Actions" at bounding box center [1445, 141] width 92 height 24
click at [1417, 170] on link "Enregistrer" at bounding box center [1433, 168] width 94 height 15
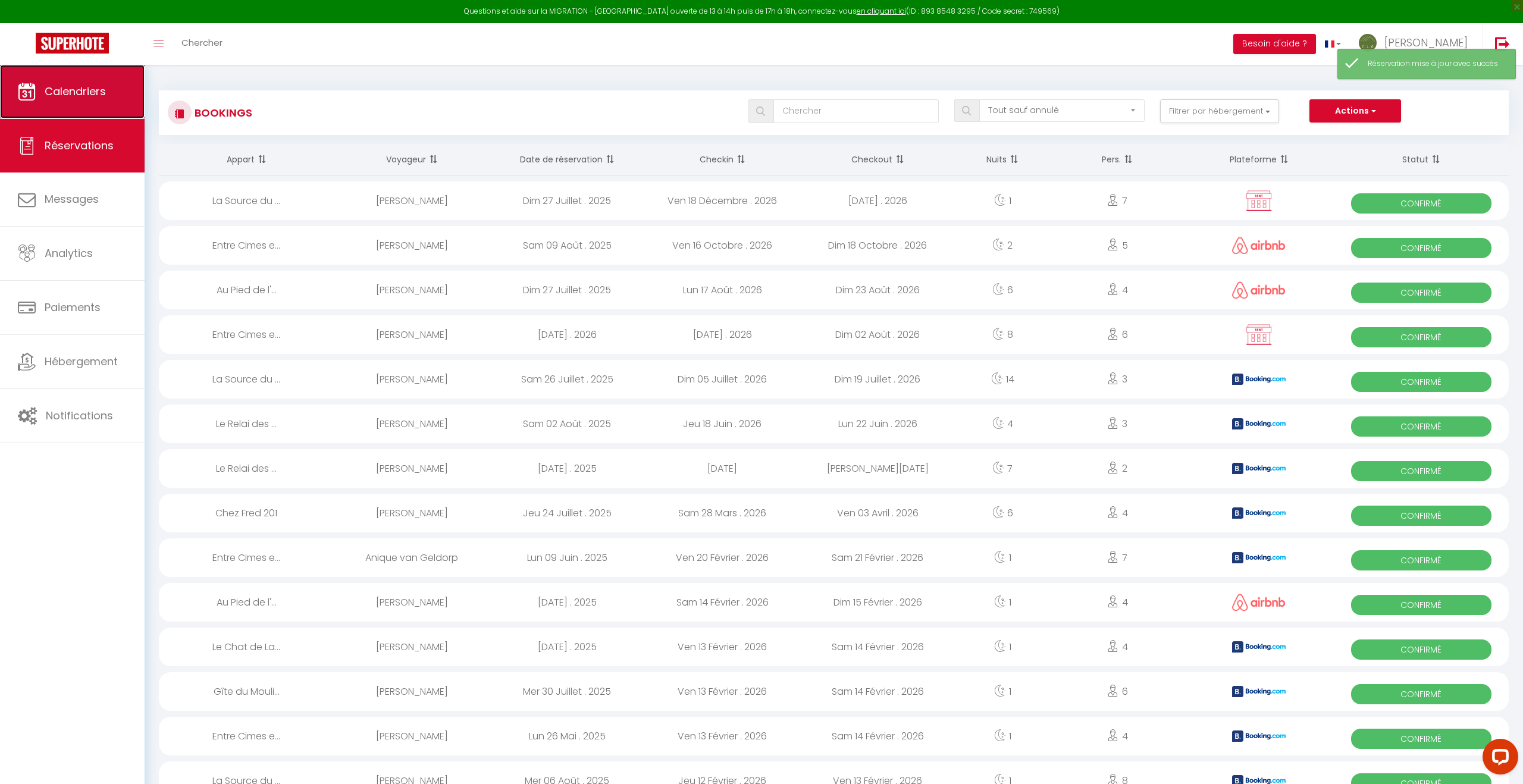
click at [61, 93] on span "Calendriers" at bounding box center [76, 91] width 62 height 15
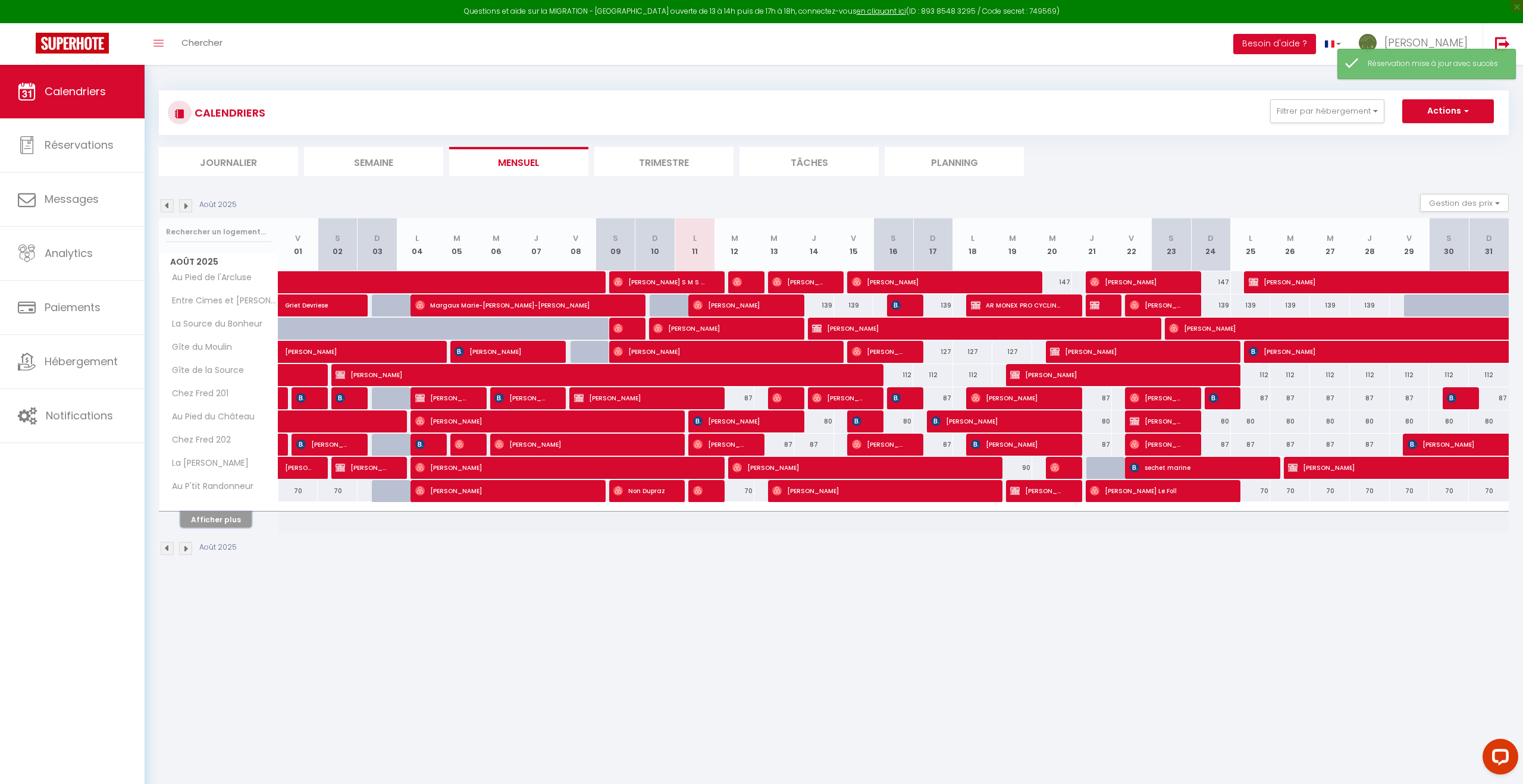
click at [213, 518] on button "Afficher plus" at bounding box center [215, 519] width 71 height 16
